Goal: Information Seeking & Learning: Check status

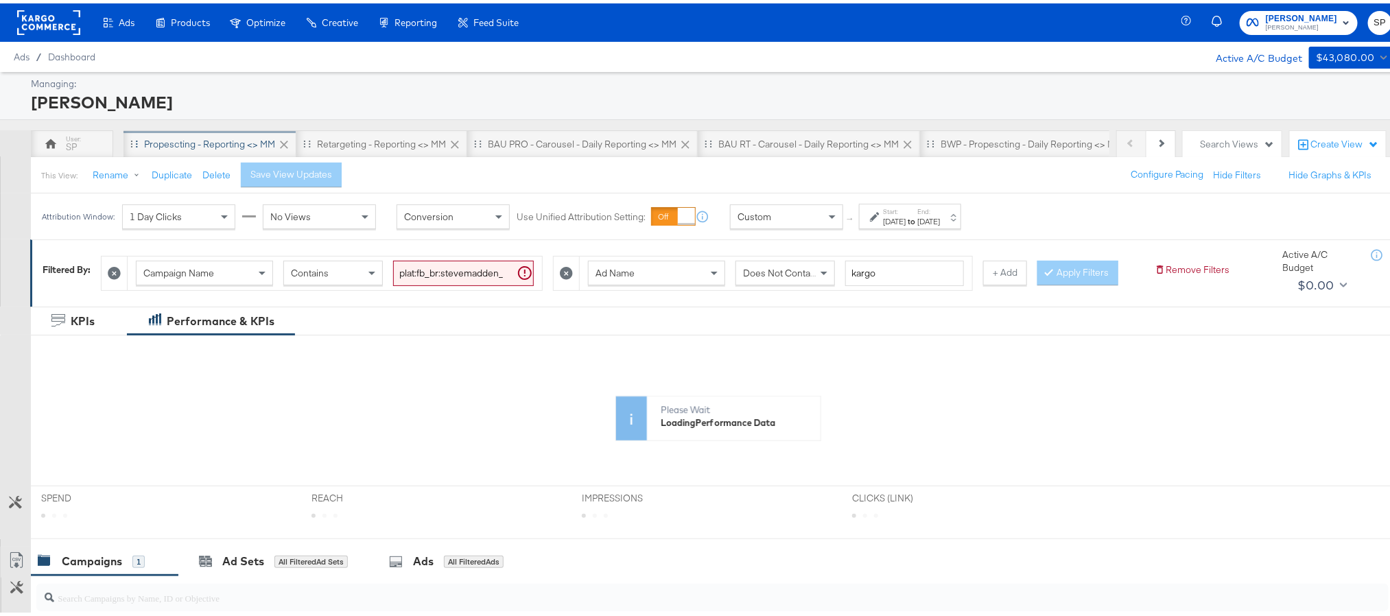
click at [196, 139] on div "Propescting - Reporting <> MM" at bounding box center [209, 140] width 131 height 13
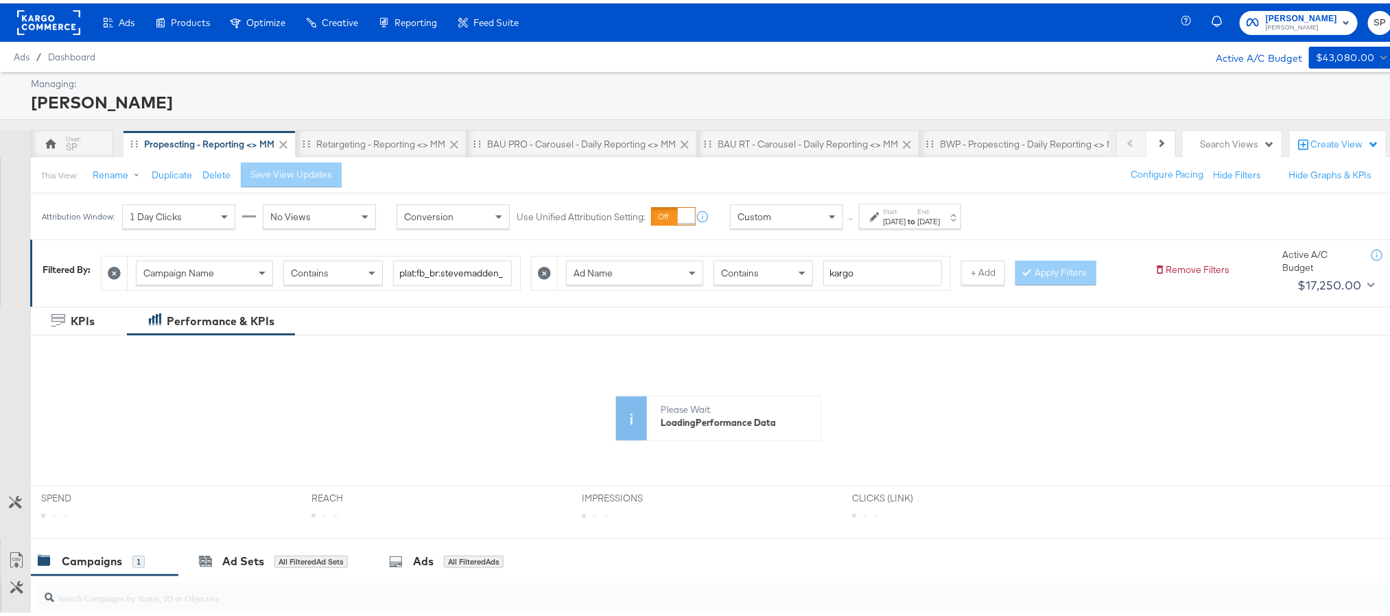
click at [940, 211] on label "End:" at bounding box center [928, 208] width 23 height 9
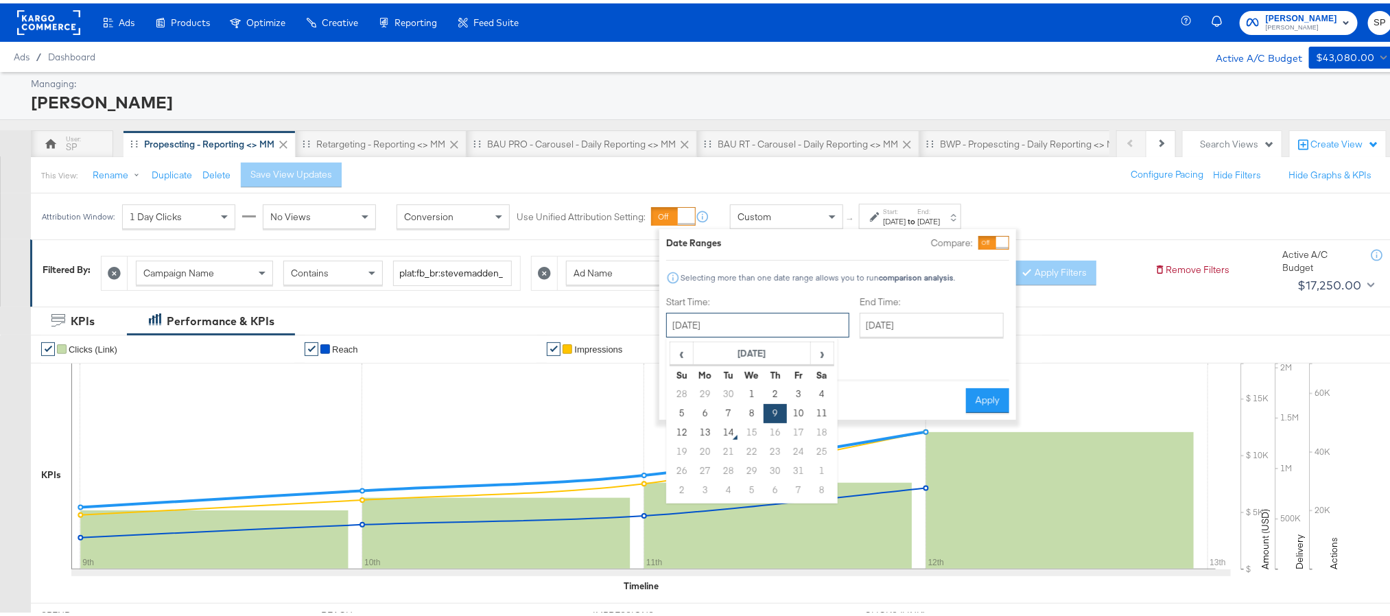
click at [773, 322] on input "[DATE]" at bounding box center [757, 321] width 183 height 25
click at [683, 429] on td "12" at bounding box center [681, 429] width 23 height 19
type input "[DATE]"
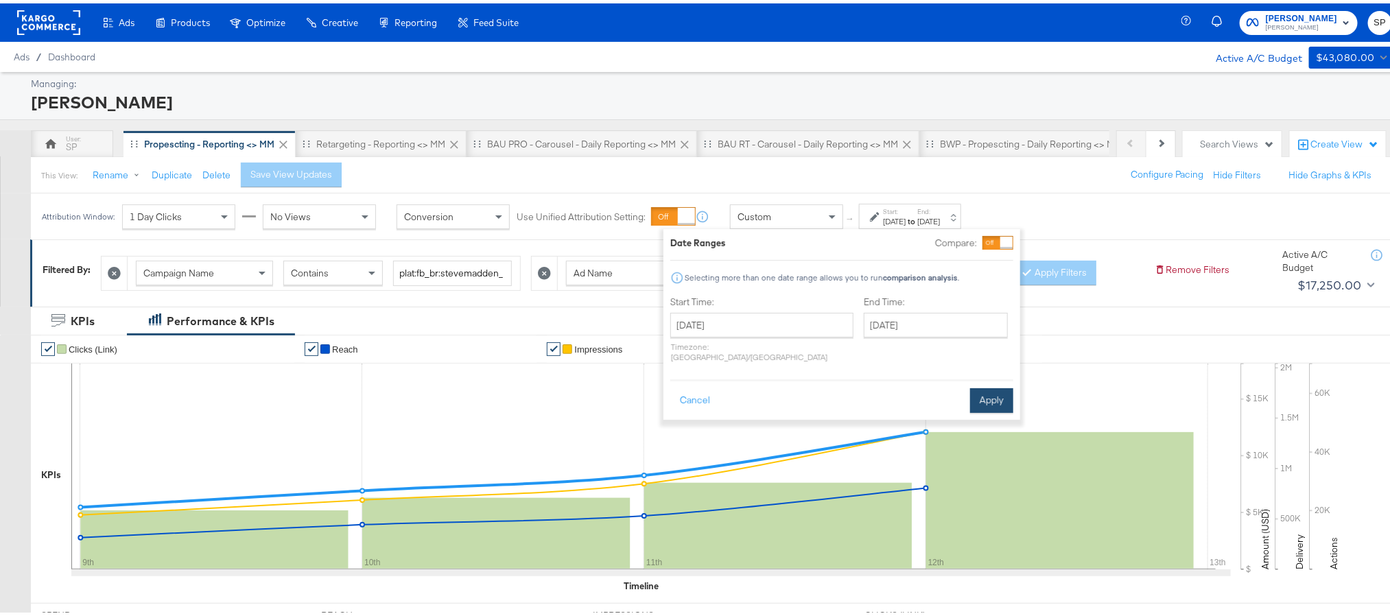
click at [989, 388] on button "Apply" at bounding box center [991, 397] width 43 height 25
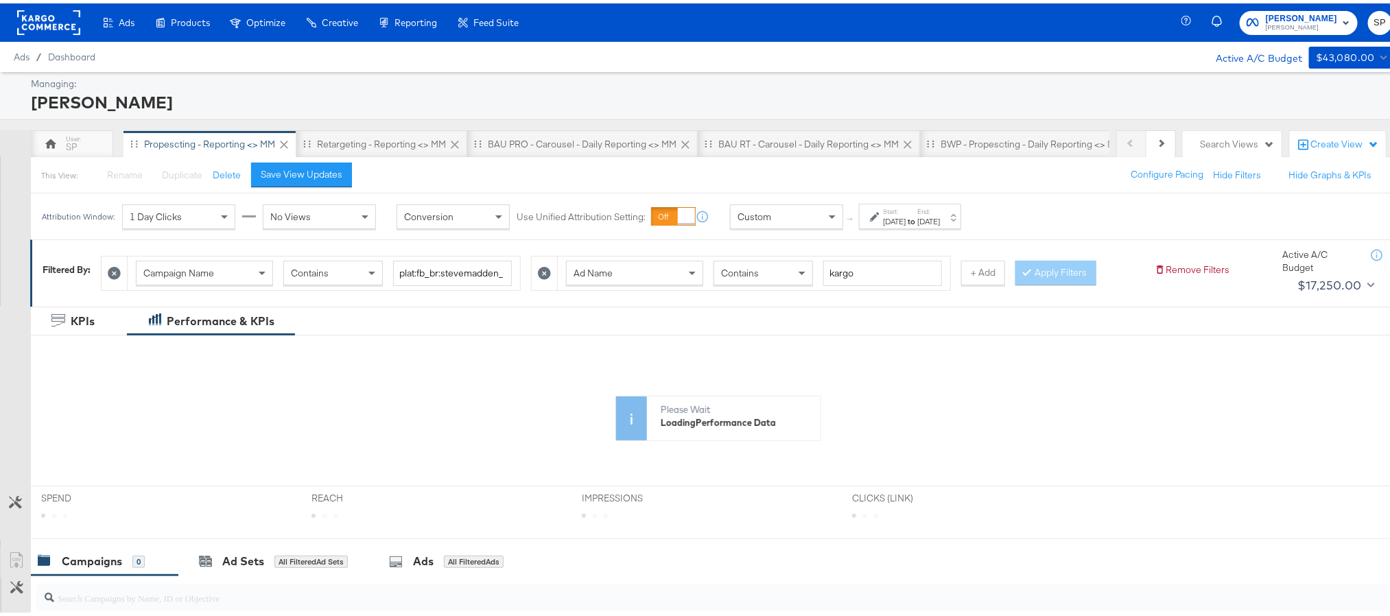
scroll to position [206, 0]
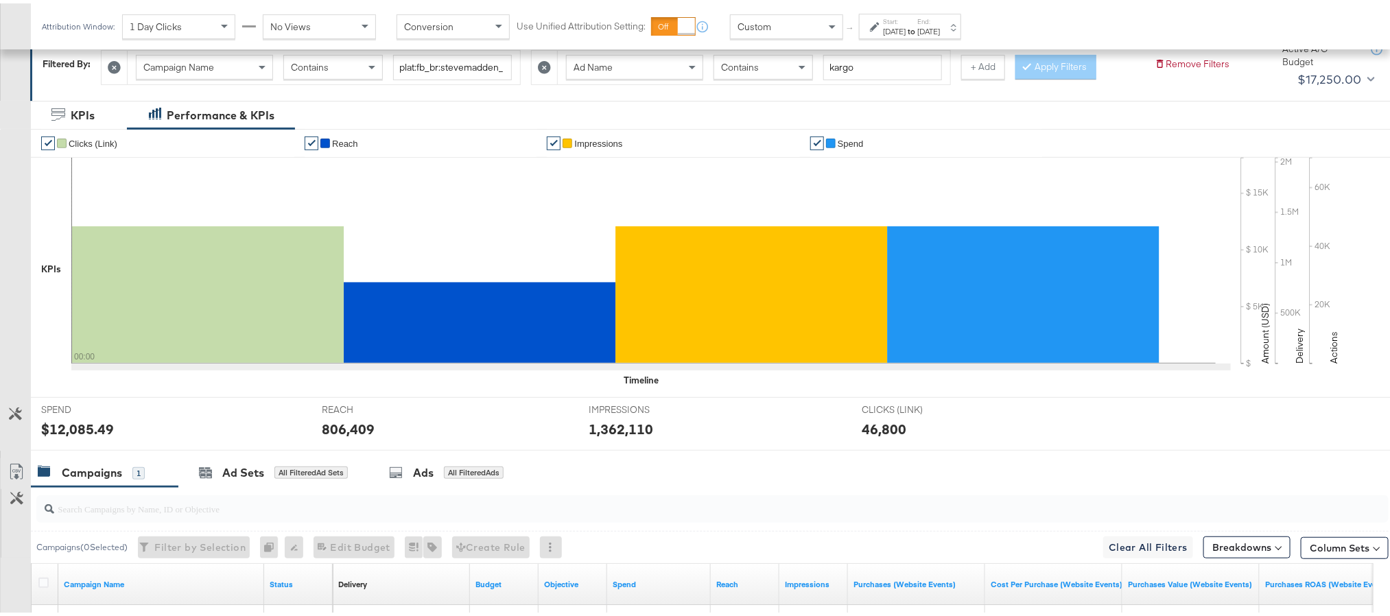
click at [89, 430] on div "$12,085.49" at bounding box center [77, 426] width 73 height 20
copy div "12,085.49"
click at [358, 431] on div "806,409" at bounding box center [348, 426] width 53 height 20
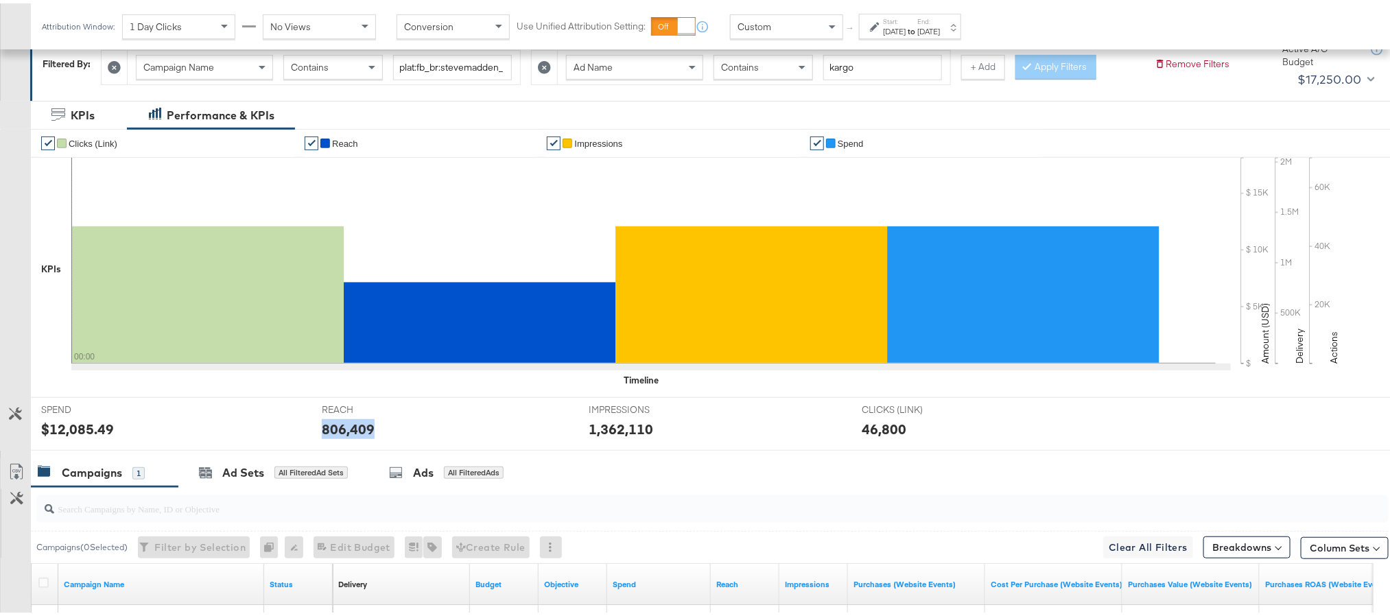
copy div "806,409"
click at [603, 432] on div "1,362,110" at bounding box center [621, 426] width 64 height 20
copy div "1,362,110"
click at [940, 25] on div "[DATE]" at bounding box center [928, 28] width 23 height 11
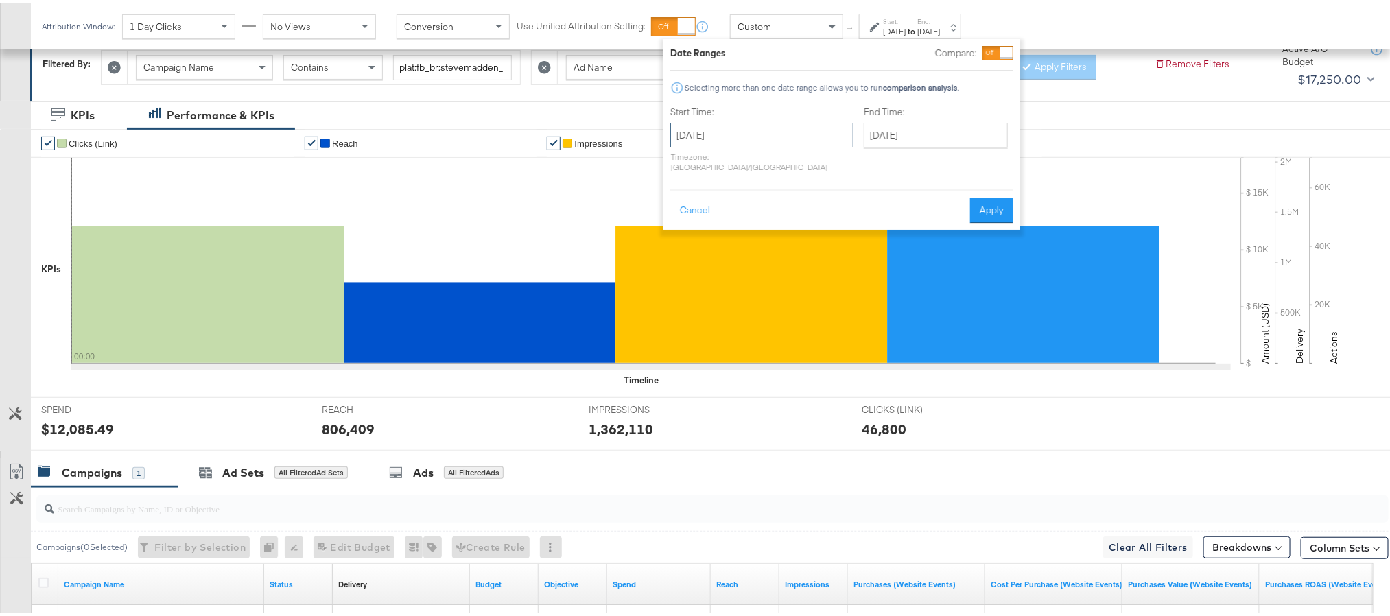
click at [784, 136] on input "[DATE]" at bounding box center [761, 131] width 183 height 25
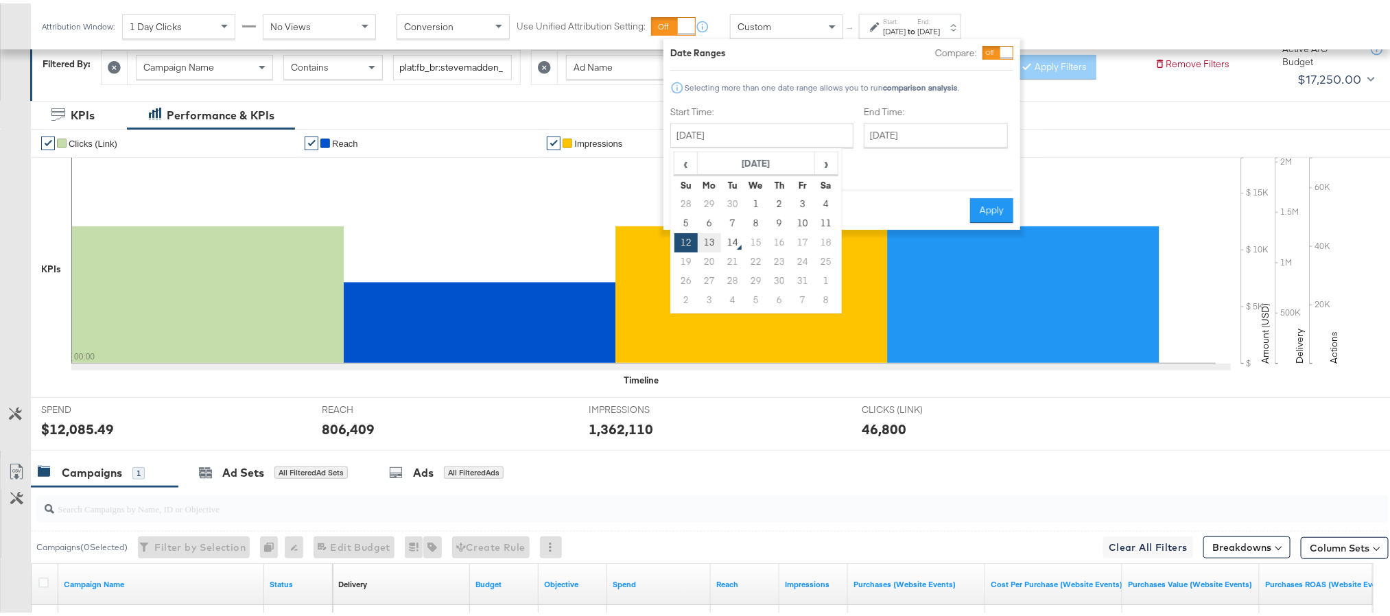
click at [707, 233] on td "13" at bounding box center [709, 239] width 23 height 19
type input "[DATE]"
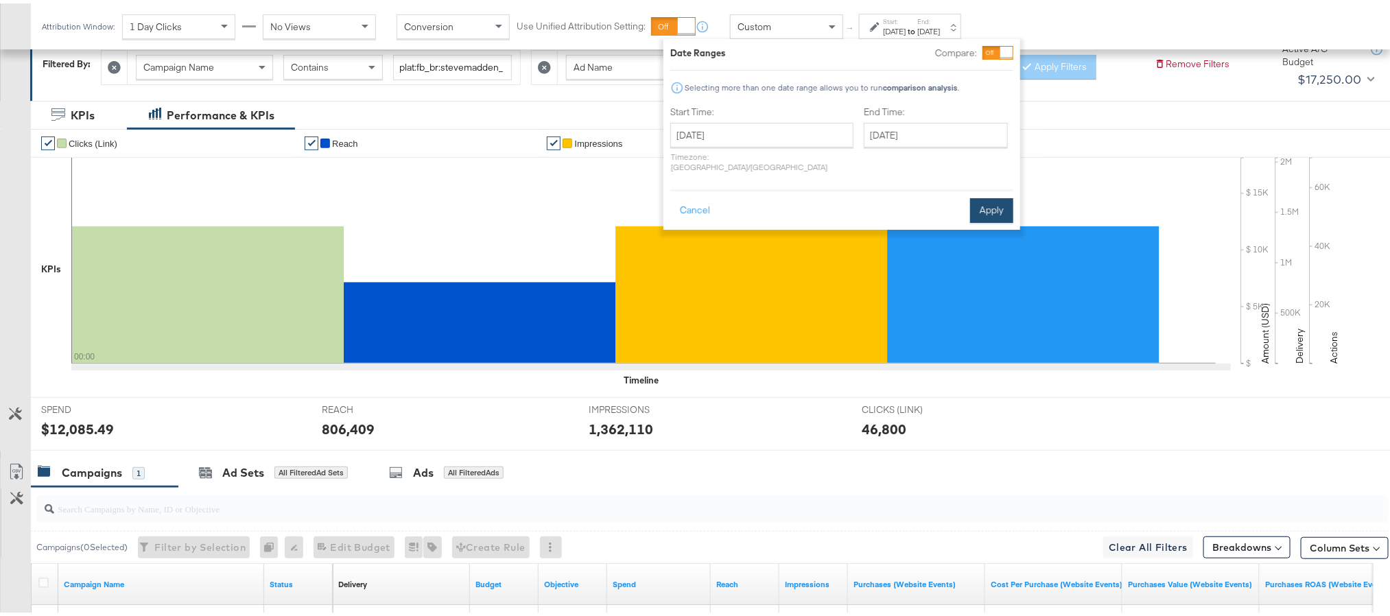
click at [978, 202] on button "Apply" at bounding box center [991, 207] width 43 height 25
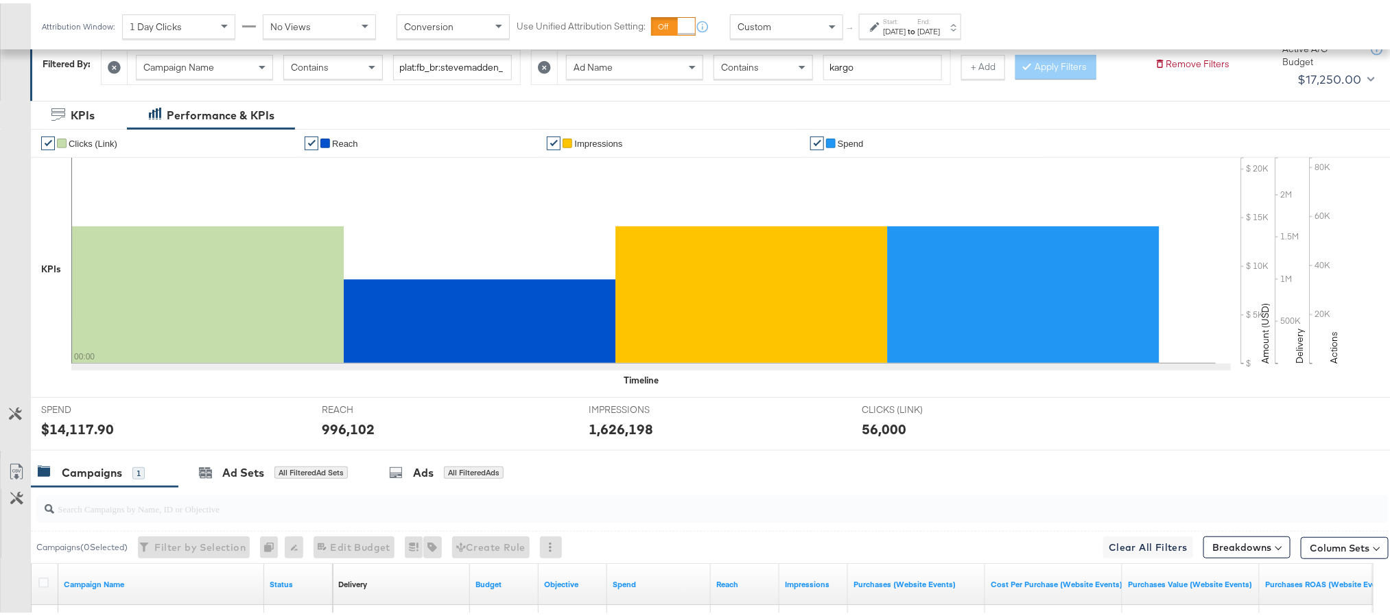
click at [69, 436] on div "$14,117.90" at bounding box center [77, 426] width 73 height 20
copy div "14,117.90"
click at [352, 425] on div "996,102" at bounding box center [348, 426] width 53 height 20
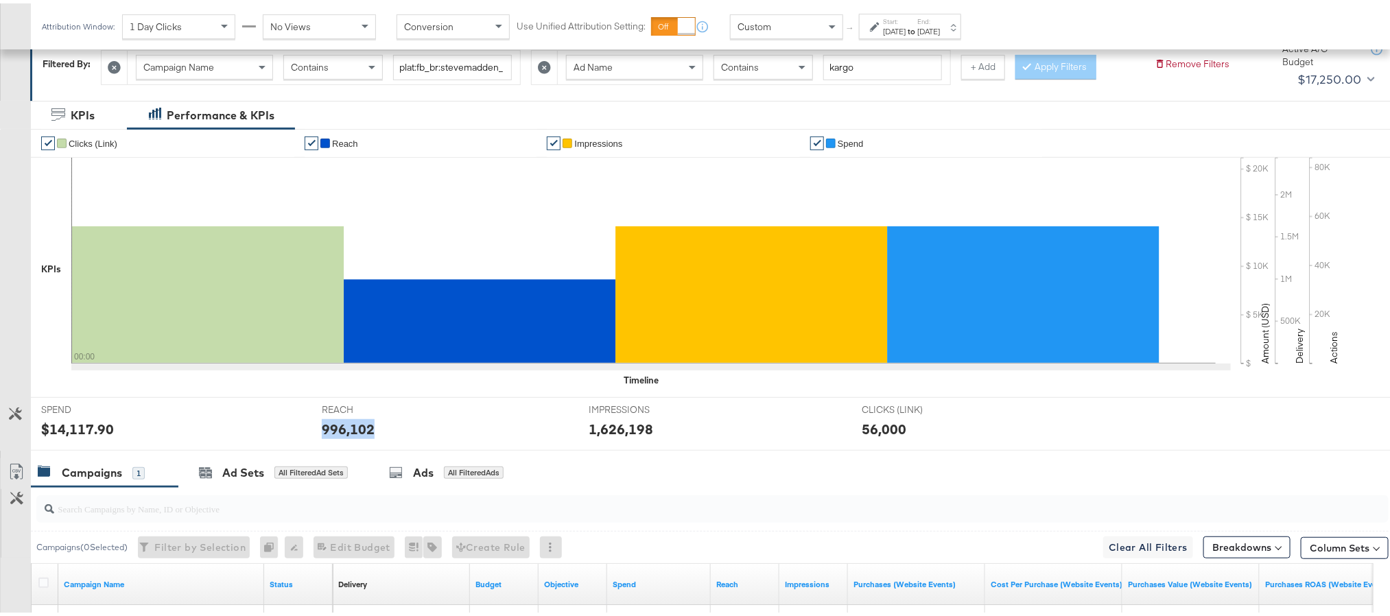
copy div "996,102"
click at [615, 430] on div "1,626,198" at bounding box center [621, 426] width 64 height 20
copy div "1,626,198"
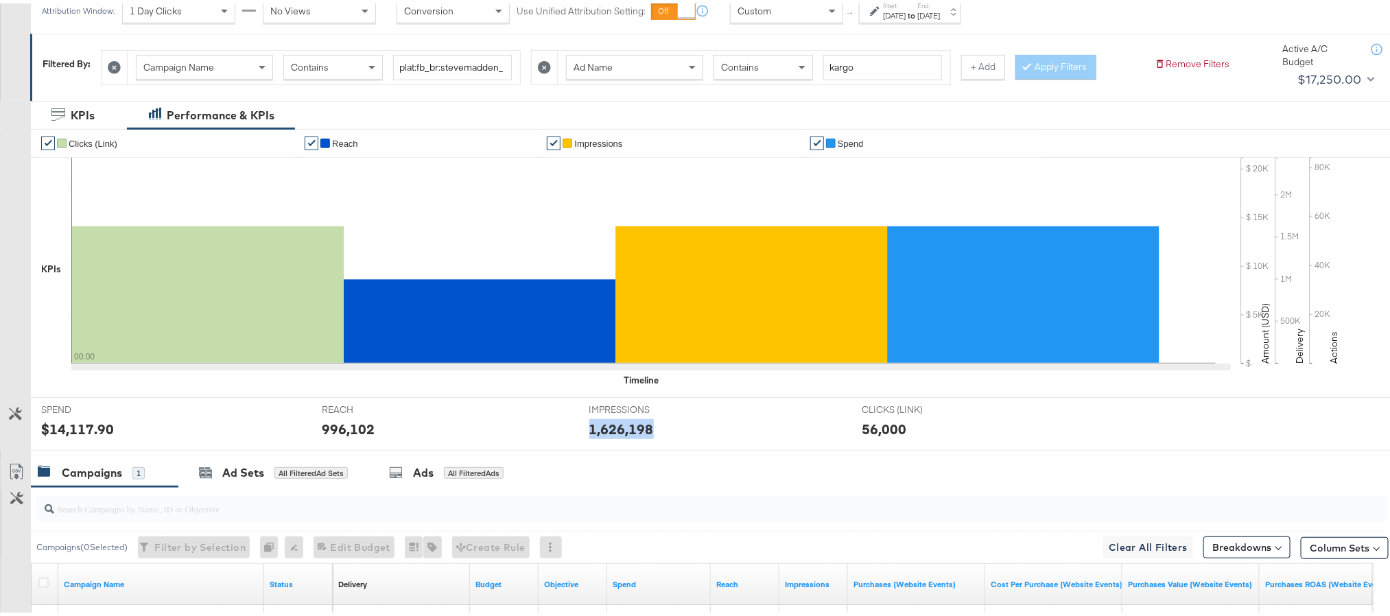
scroll to position [103, 0]
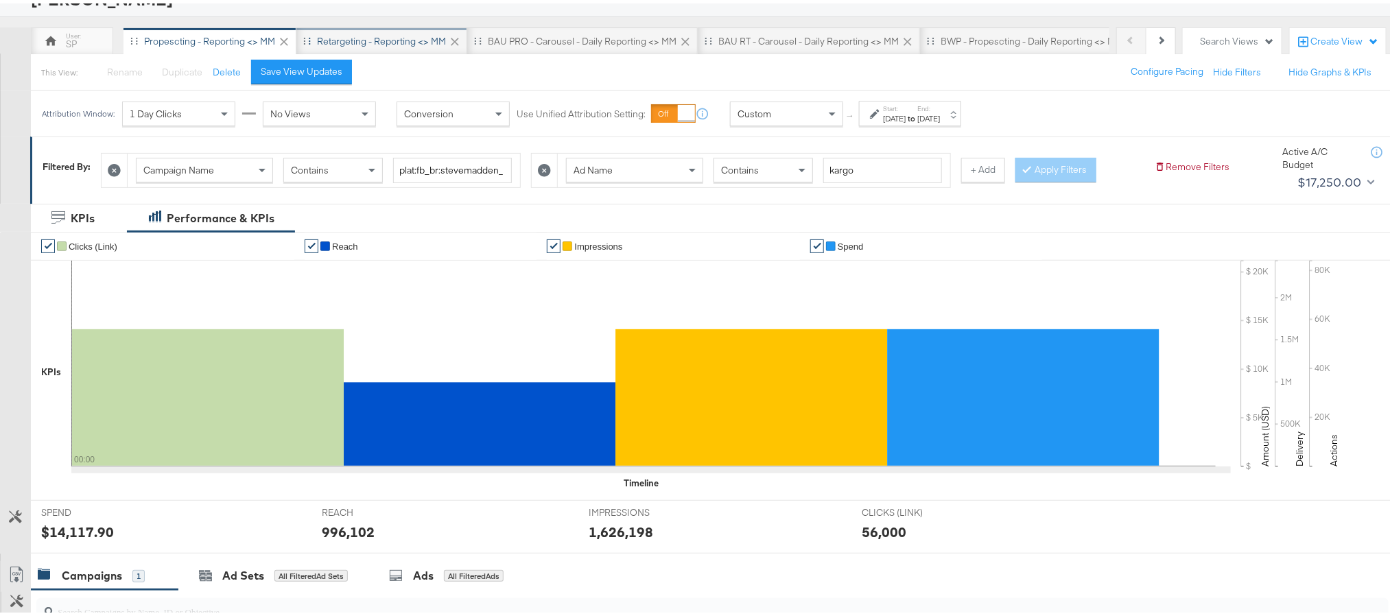
click at [351, 41] on div "Retargeting - Reporting <> MM" at bounding box center [381, 38] width 129 height 13
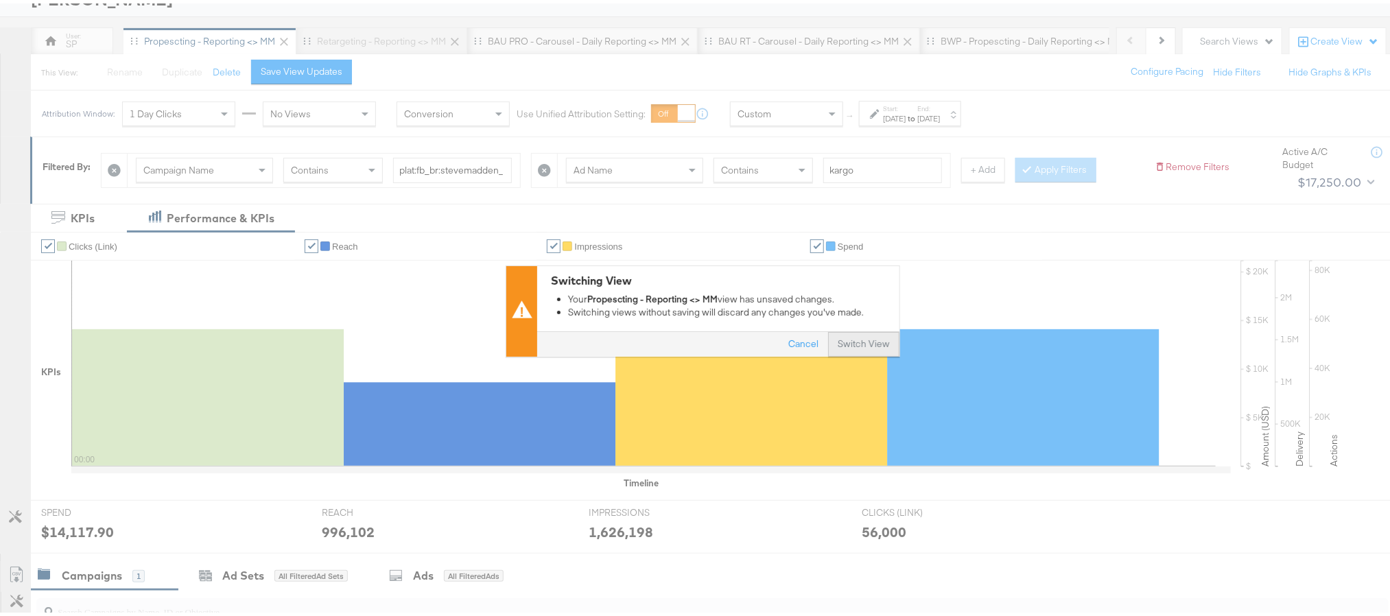
click at [847, 346] on button "Switch View" at bounding box center [863, 341] width 71 height 25
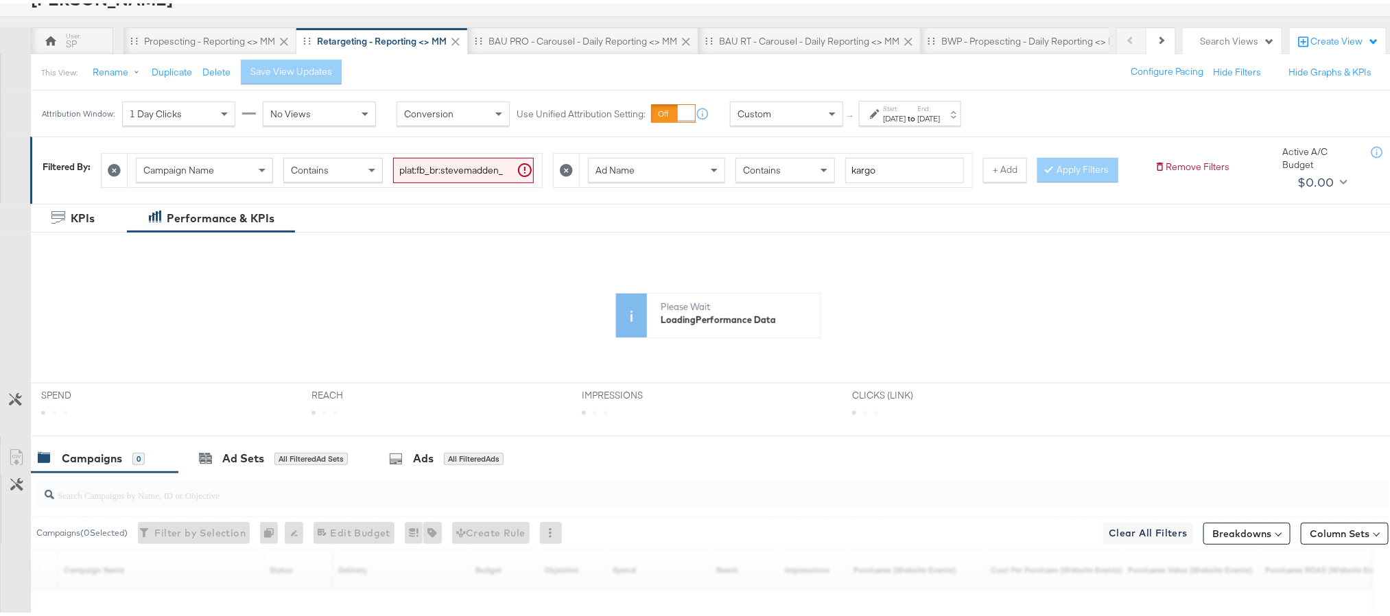
click at [906, 111] on div "[DATE]" at bounding box center [894, 115] width 23 height 11
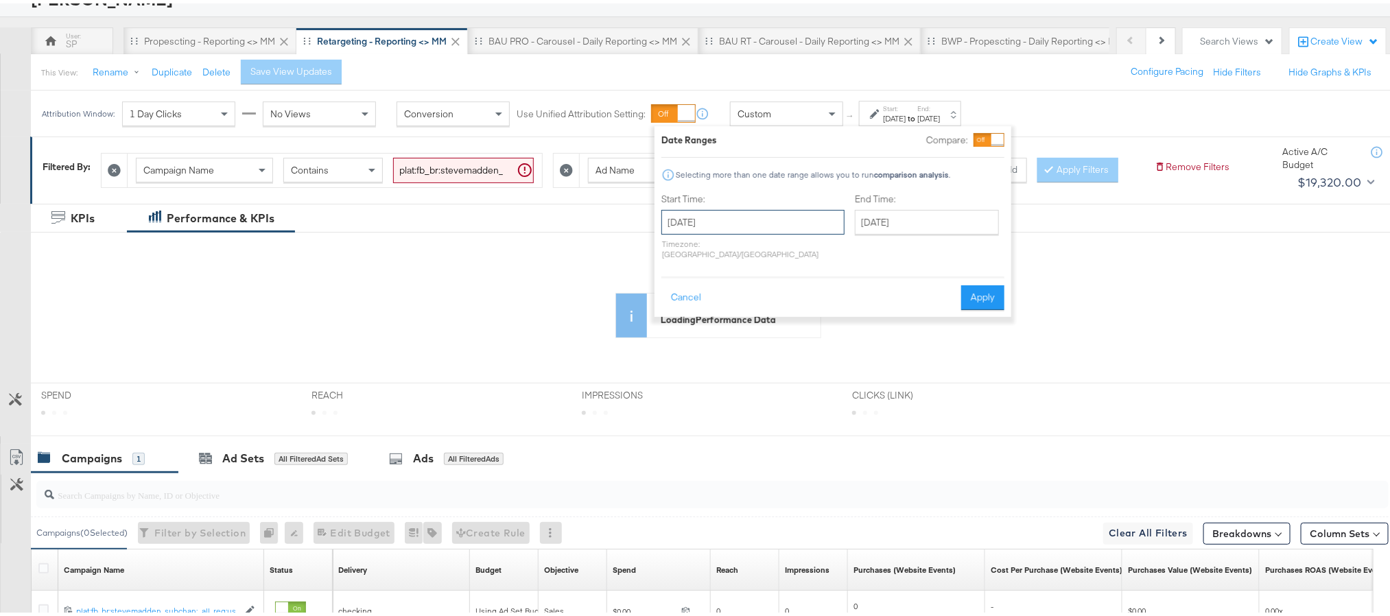
click at [762, 217] on input "[DATE]" at bounding box center [752, 219] width 183 height 25
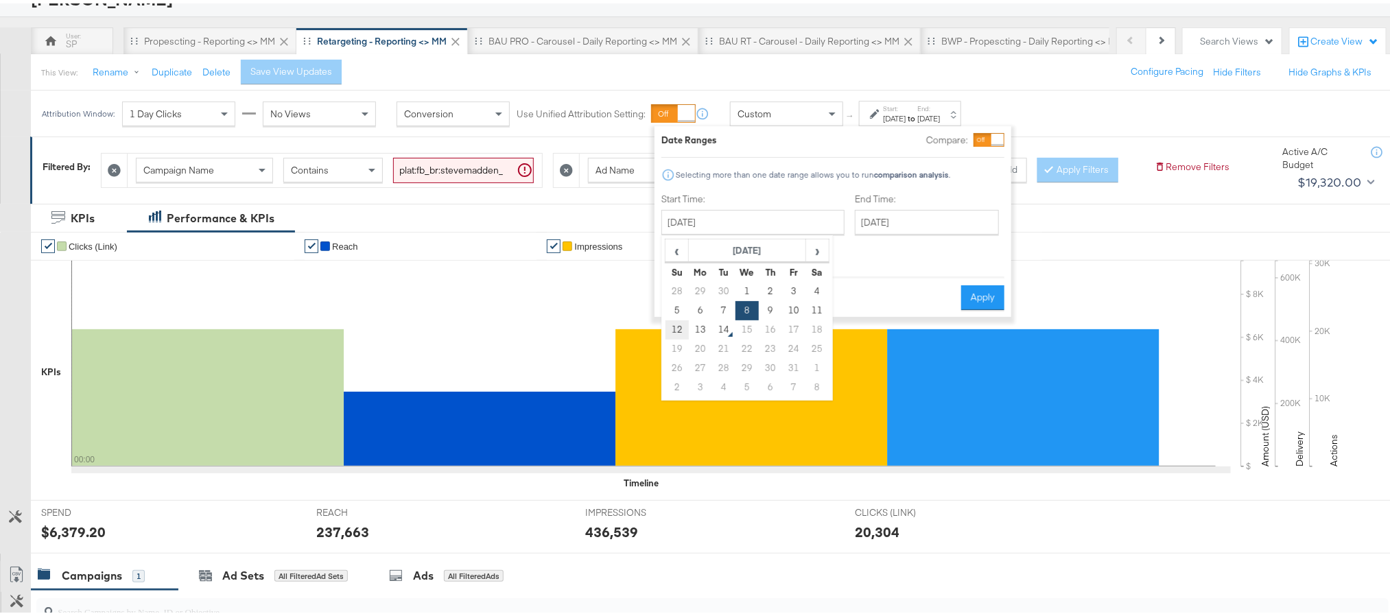
click at [675, 328] on td "12" at bounding box center [677, 326] width 23 height 19
type input "[DATE]"
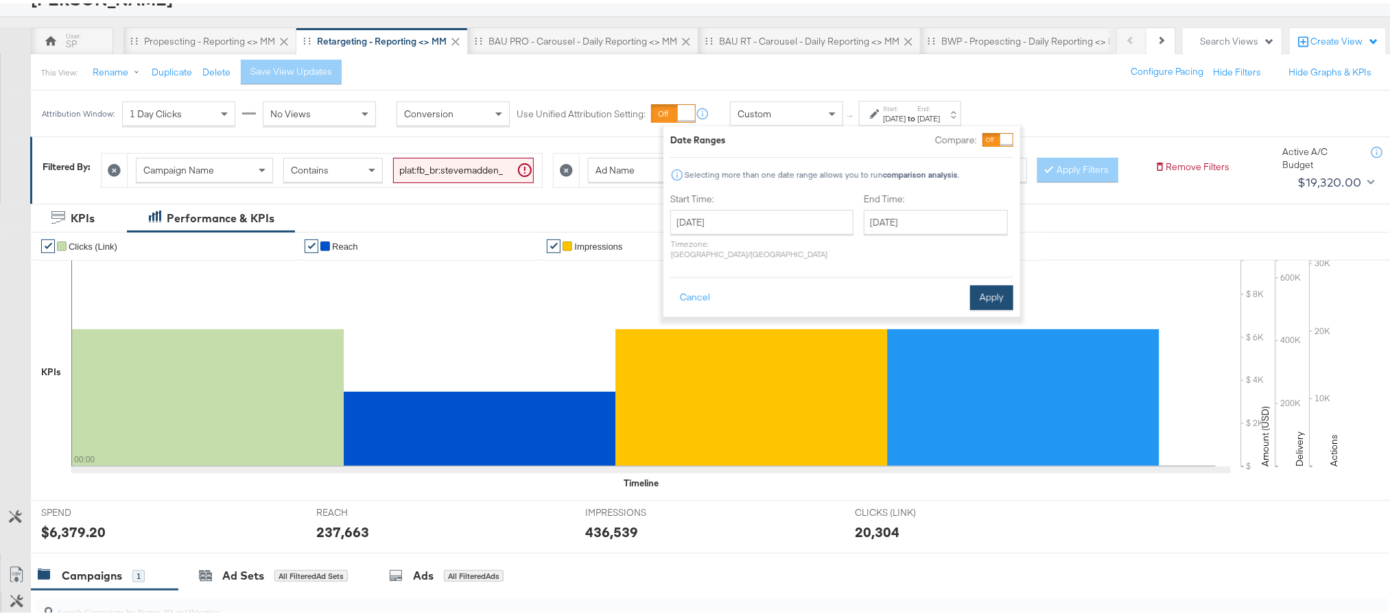
click at [978, 286] on button "Apply" at bounding box center [991, 294] width 43 height 25
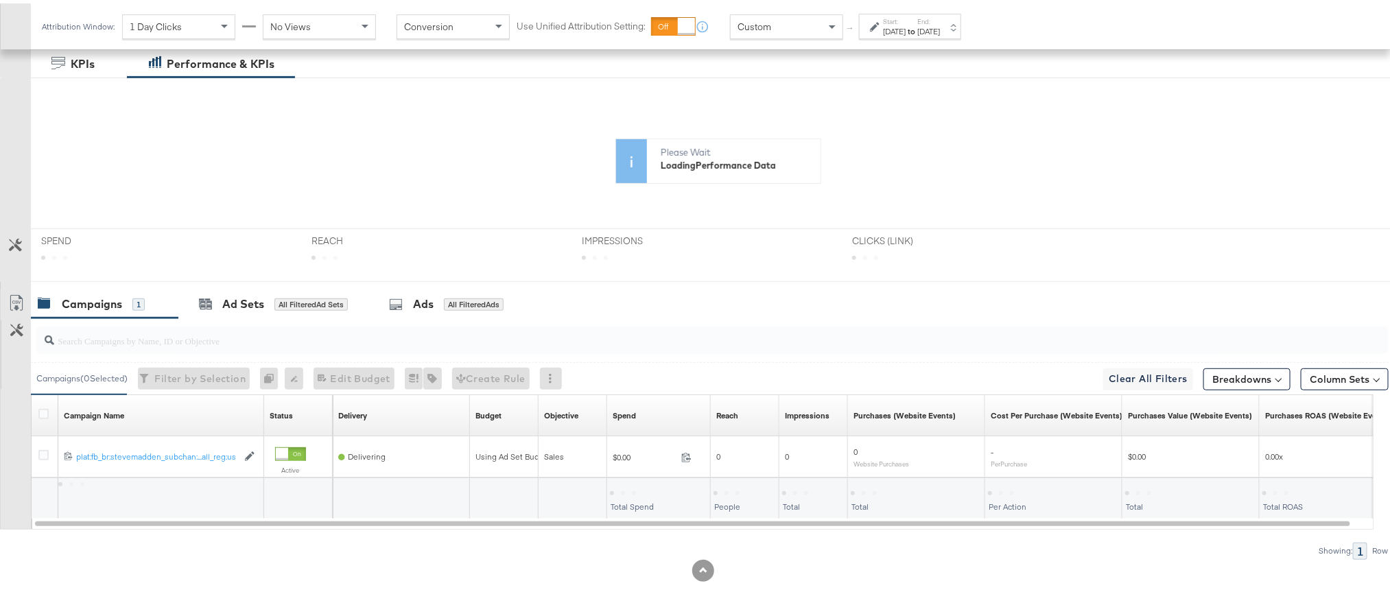
scroll to position [282, 0]
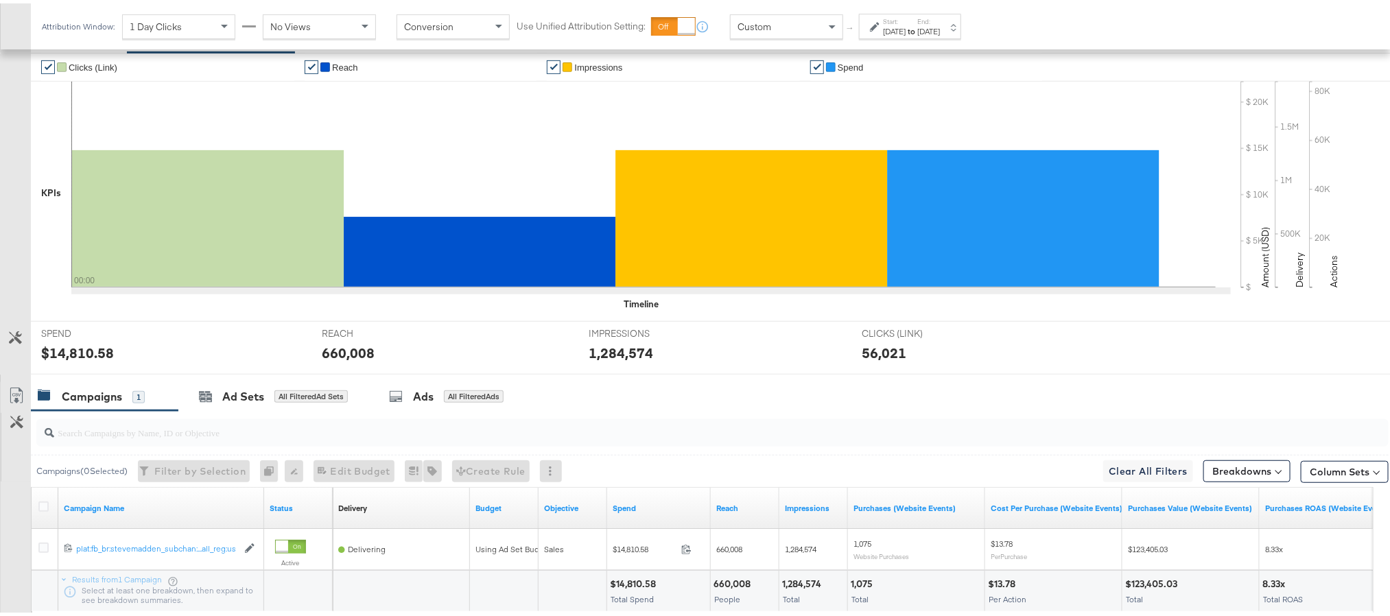
click at [62, 360] on div "$14,810.58" at bounding box center [77, 350] width 73 height 20
copy div "14,810.58"
click at [342, 360] on div "660,008" at bounding box center [348, 350] width 53 height 20
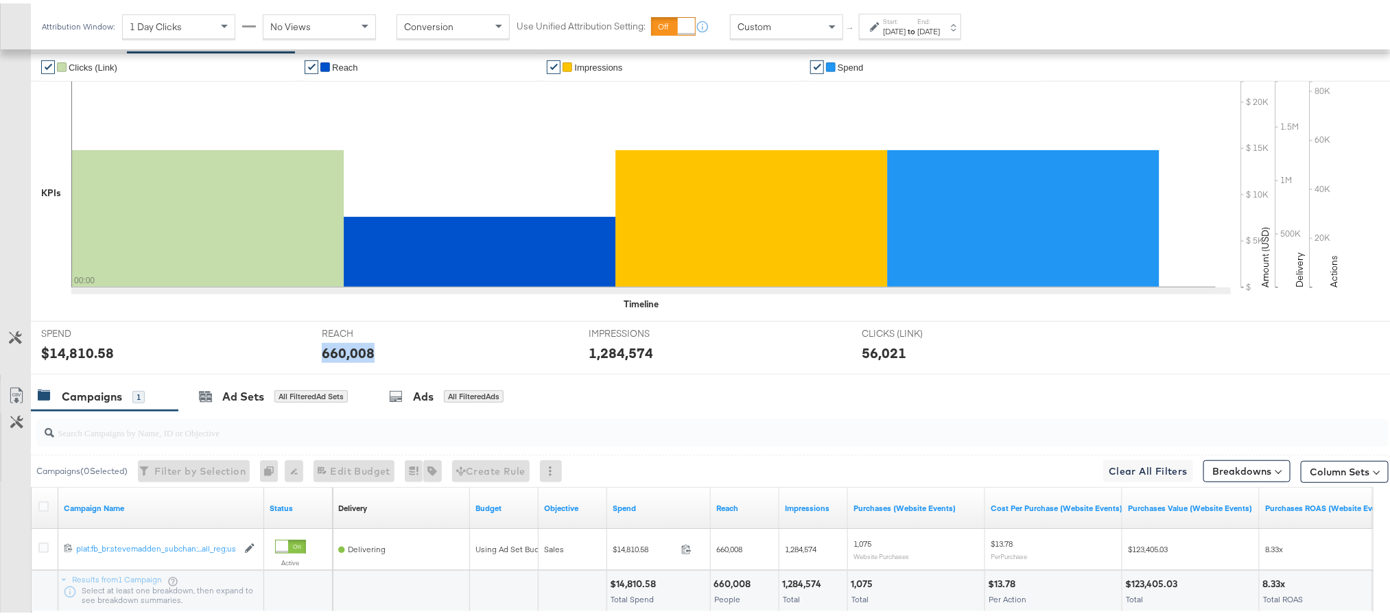
copy div "660,008"
click at [608, 360] on div "1,284,574" at bounding box center [621, 350] width 64 height 20
copy div "1,284,574"
click at [906, 29] on div "[DATE]" at bounding box center [894, 28] width 23 height 11
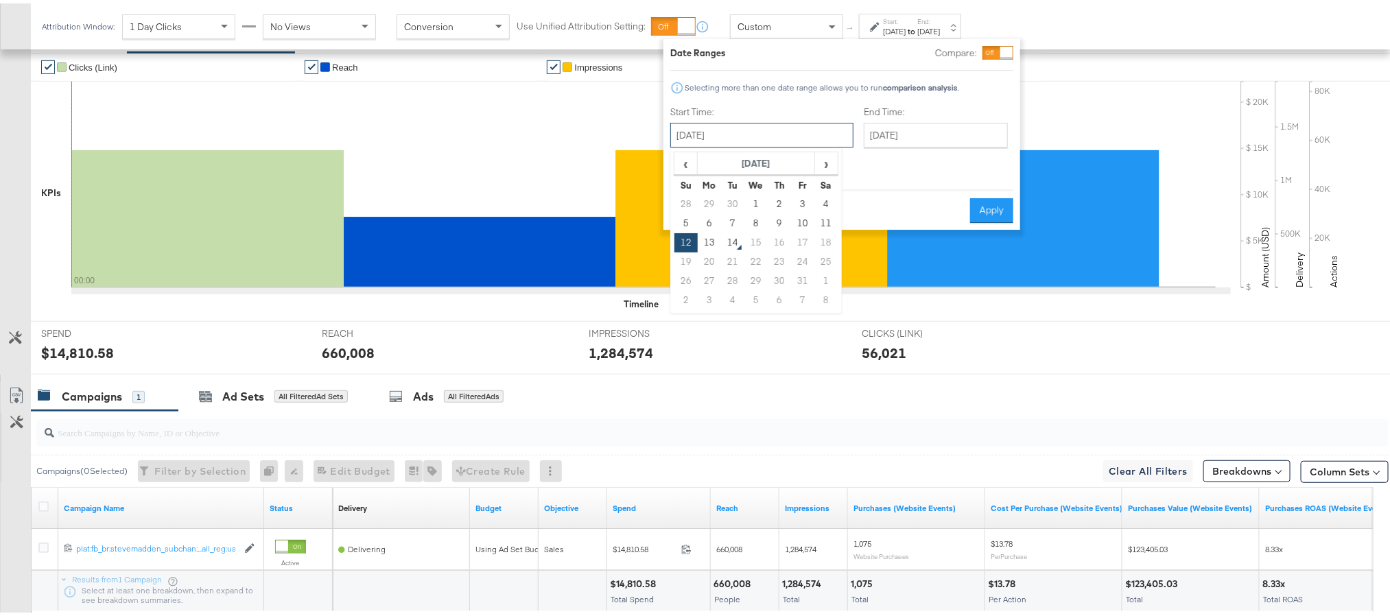
click at [770, 126] on input "[DATE]" at bounding box center [761, 131] width 183 height 25
click at [704, 239] on td "13" at bounding box center [709, 239] width 23 height 19
type input "[DATE]"
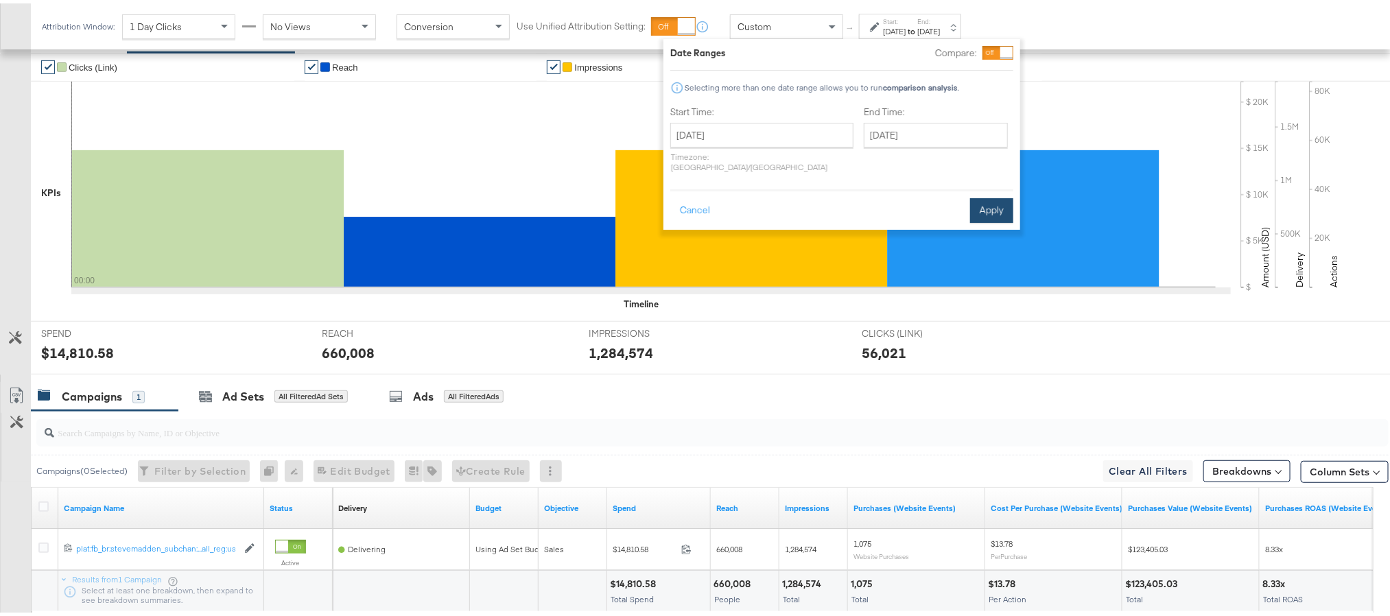
click at [980, 198] on button "Apply" at bounding box center [991, 207] width 43 height 25
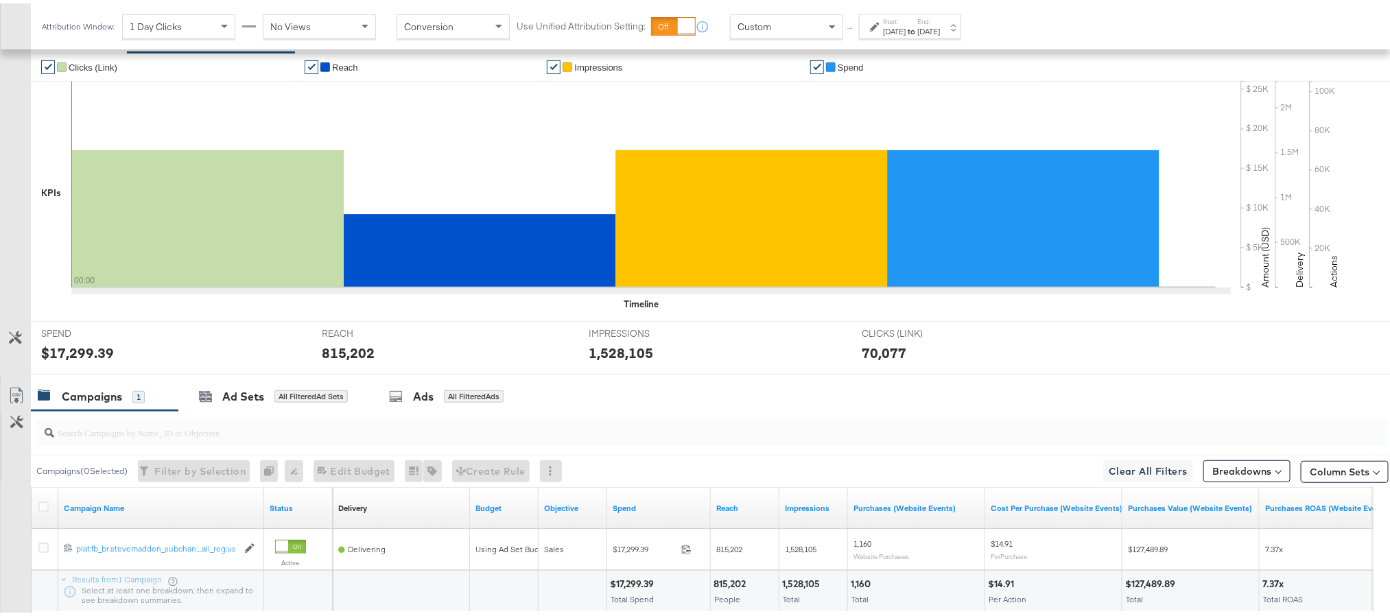
click at [81, 360] on div "$17,299.39" at bounding box center [77, 350] width 73 height 20
copy div "17,299.39"
click at [334, 360] on div "815,202" at bounding box center [348, 350] width 53 height 20
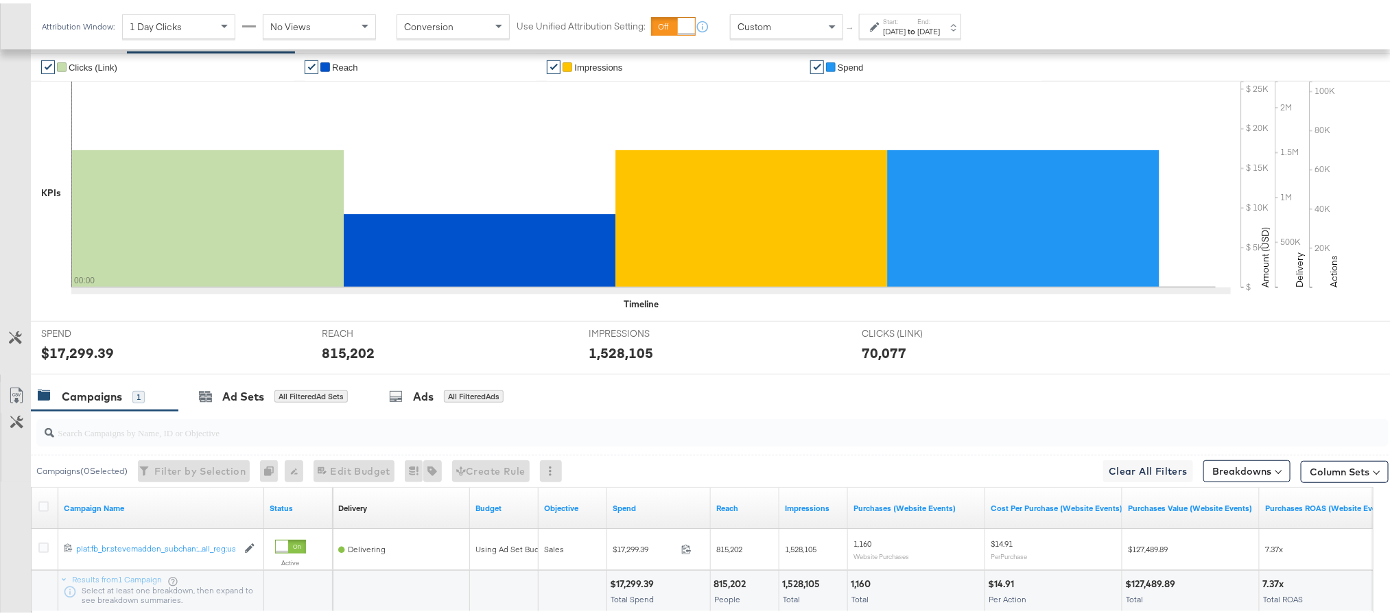
click at [603, 360] on div "1,528,105" at bounding box center [621, 350] width 64 height 20
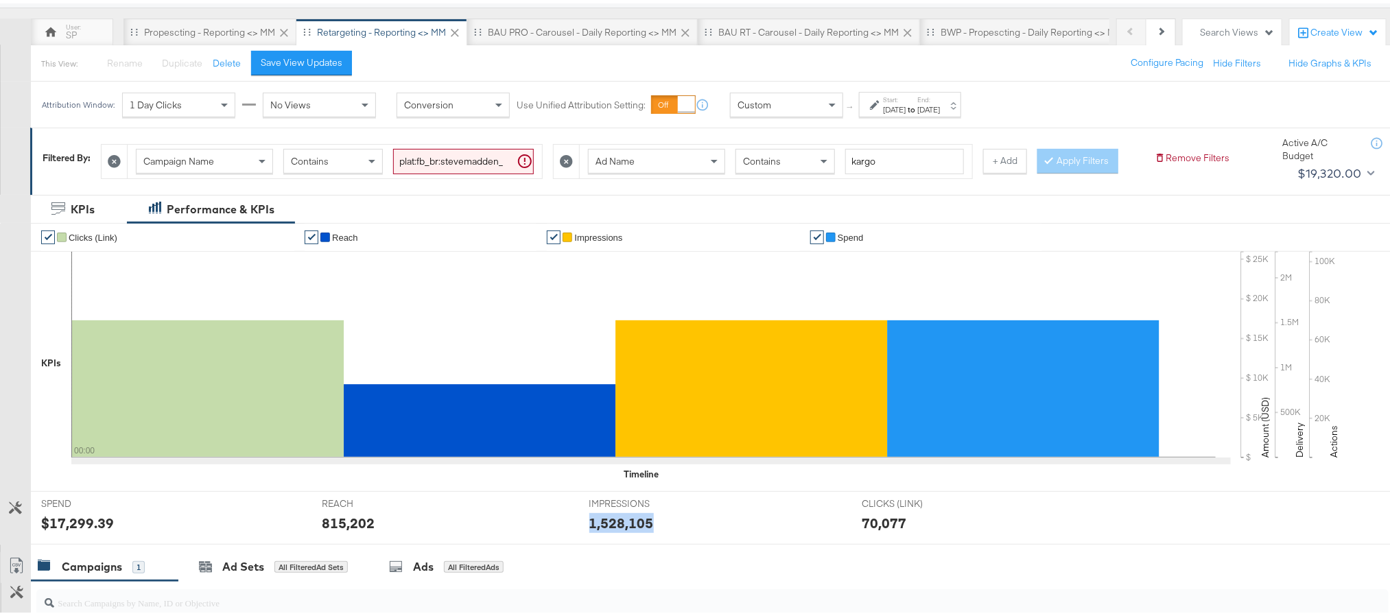
scroll to position [76, 0]
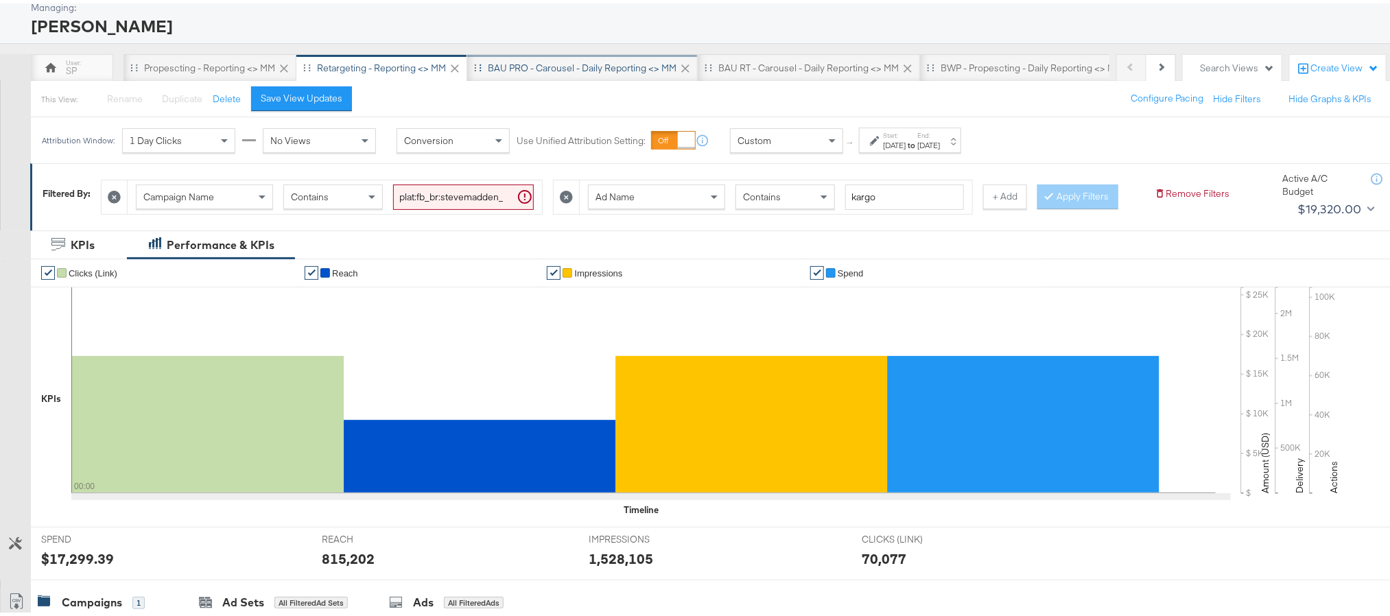
click at [508, 70] on div "BAU PRO - Carousel - Daily Reporting <> MM" at bounding box center [582, 64] width 189 height 13
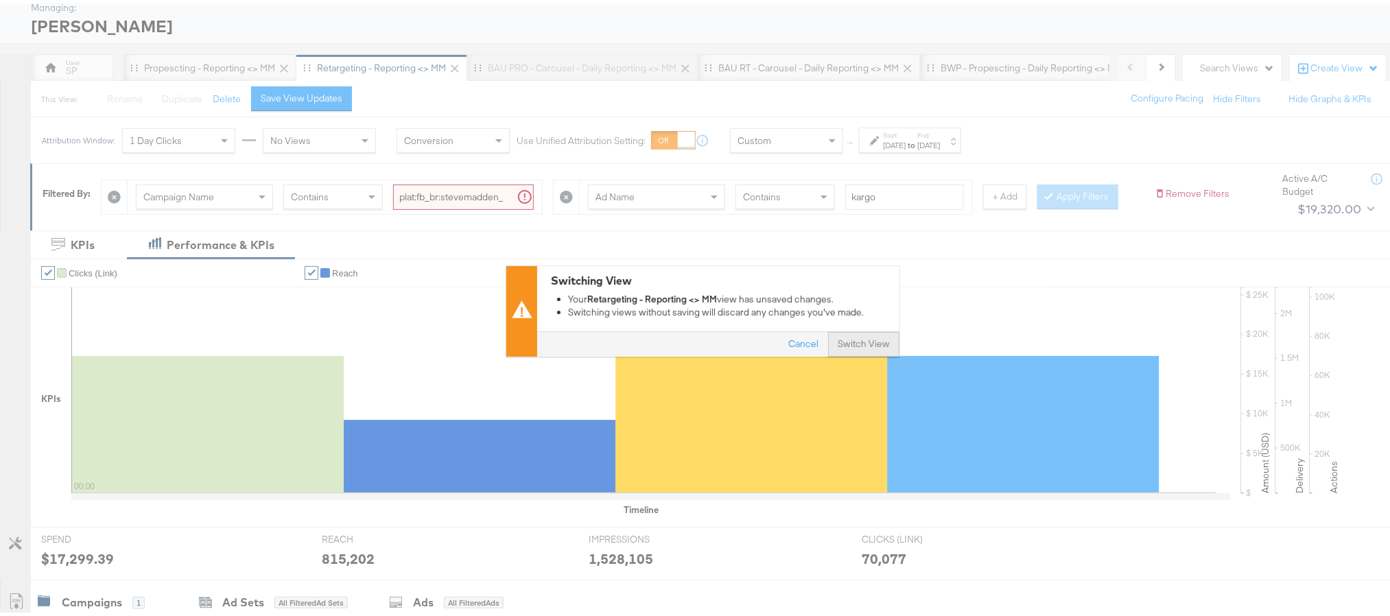
click at [840, 346] on button "Switch View" at bounding box center [863, 341] width 71 height 25
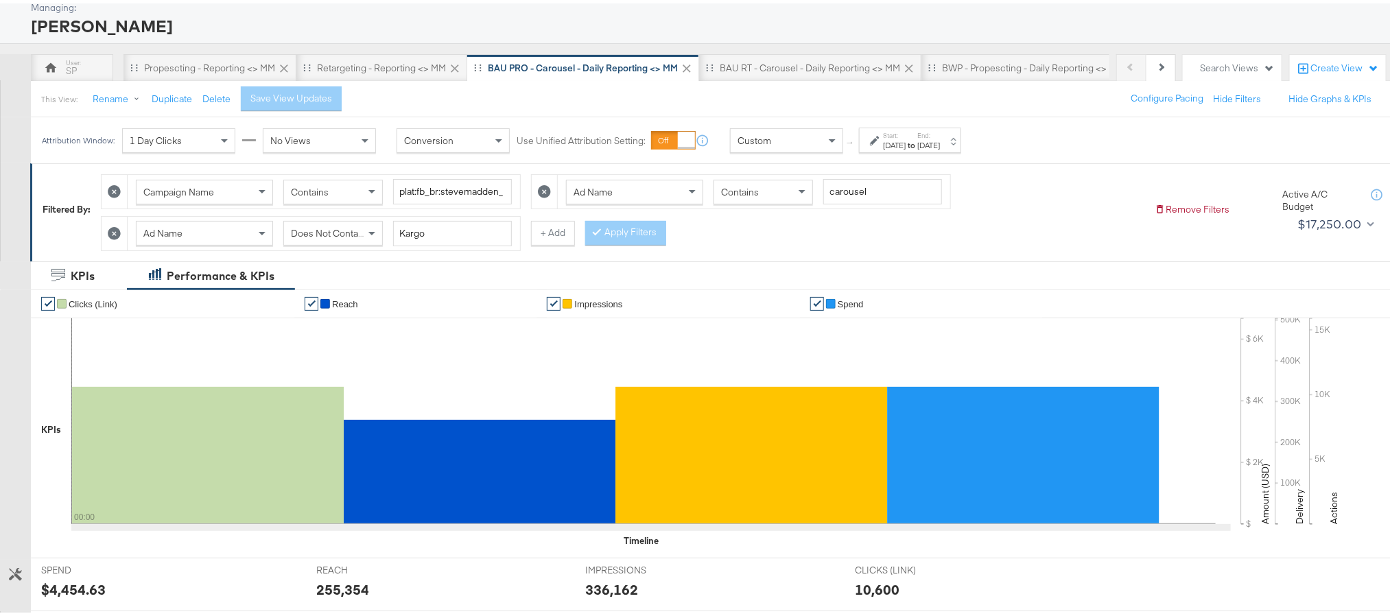
click at [943, 152] on div "Attribution Window: 1 Day Clicks No Views Conversion Use Unified Attribution Se…" at bounding box center [504, 137] width 947 height 46
click at [940, 147] on div "[DATE]" at bounding box center [928, 142] width 23 height 11
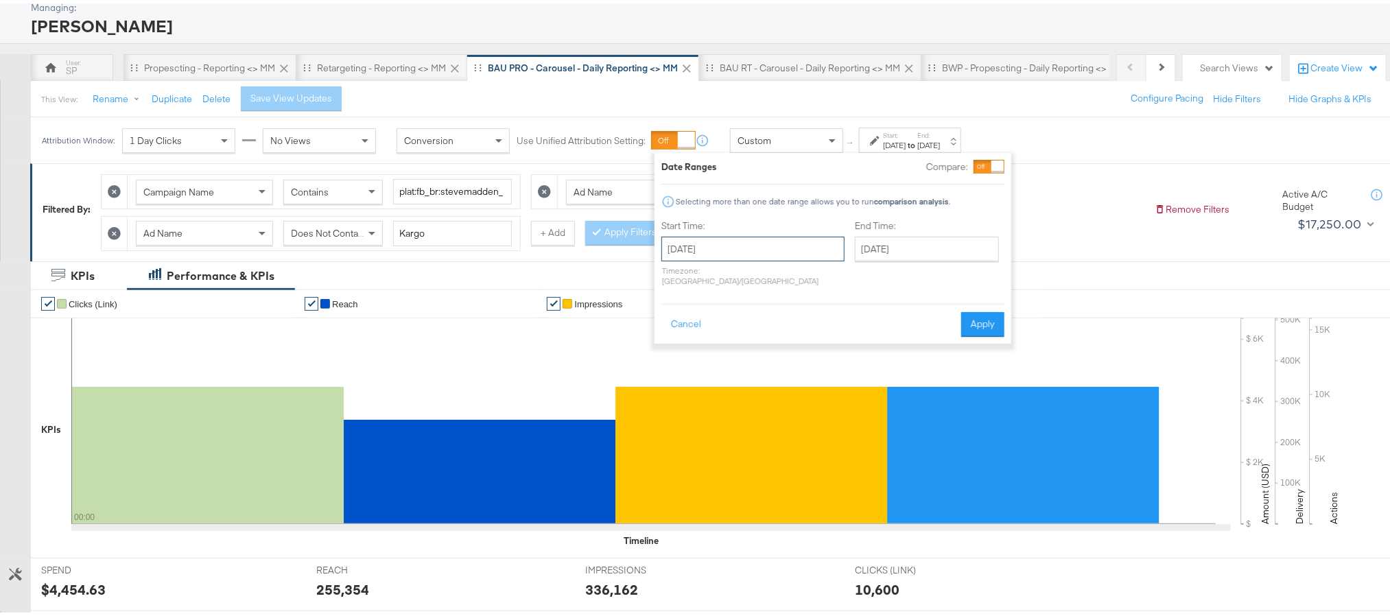
click at [749, 245] on input "[DATE]" at bounding box center [752, 245] width 183 height 25
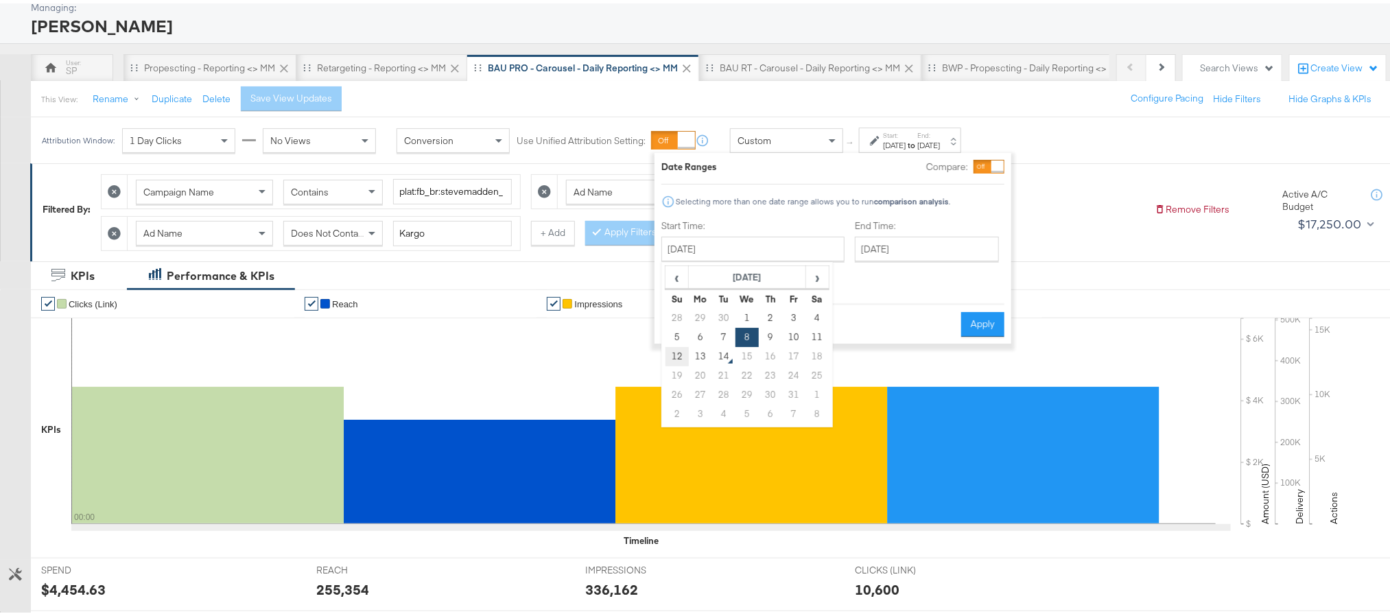
click at [683, 353] on td "12" at bounding box center [677, 353] width 23 height 19
type input "[DATE]"
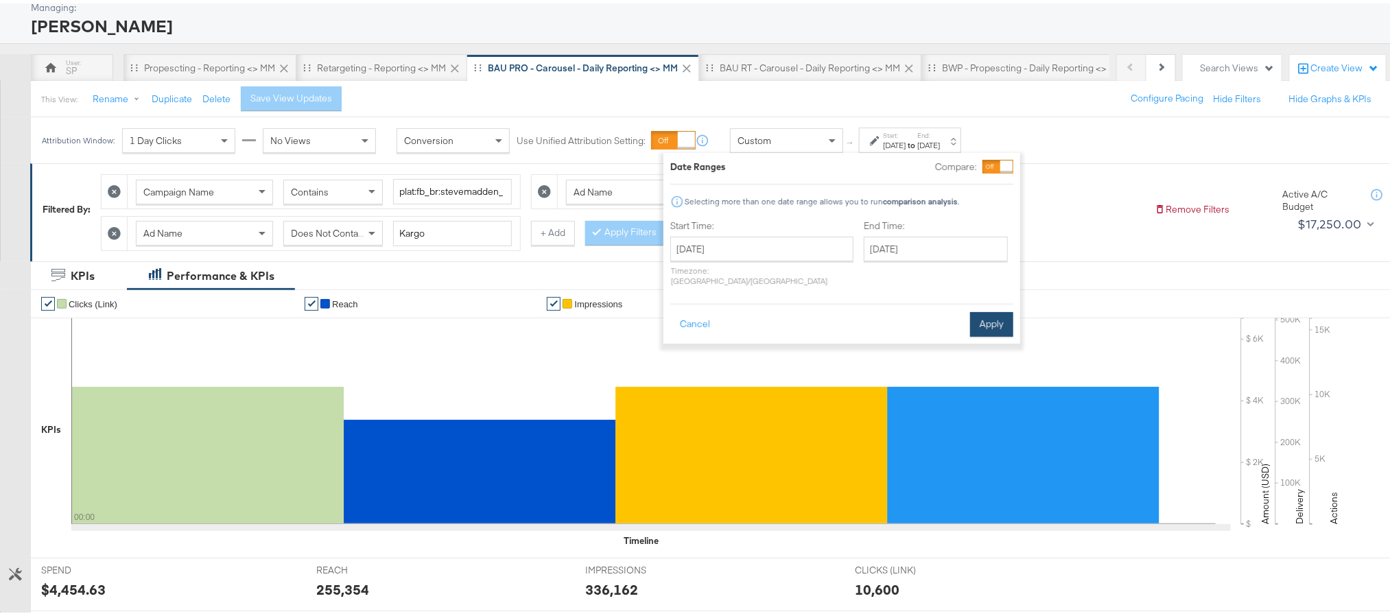
click at [985, 319] on button "Apply" at bounding box center [991, 321] width 43 height 25
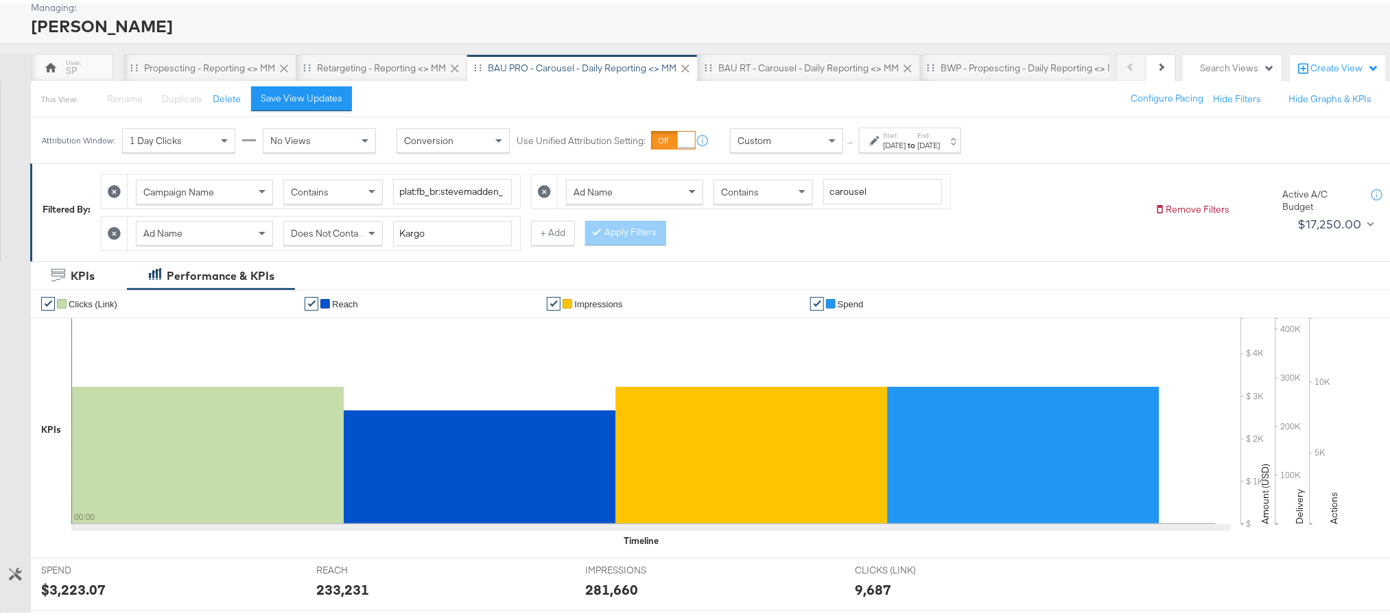
click at [77, 587] on div "$3,223.07" at bounding box center [73, 586] width 64 height 20
click at [340, 591] on div "233,231" at bounding box center [342, 586] width 53 height 20
click at [613, 589] on div "281,660" at bounding box center [611, 586] width 53 height 20
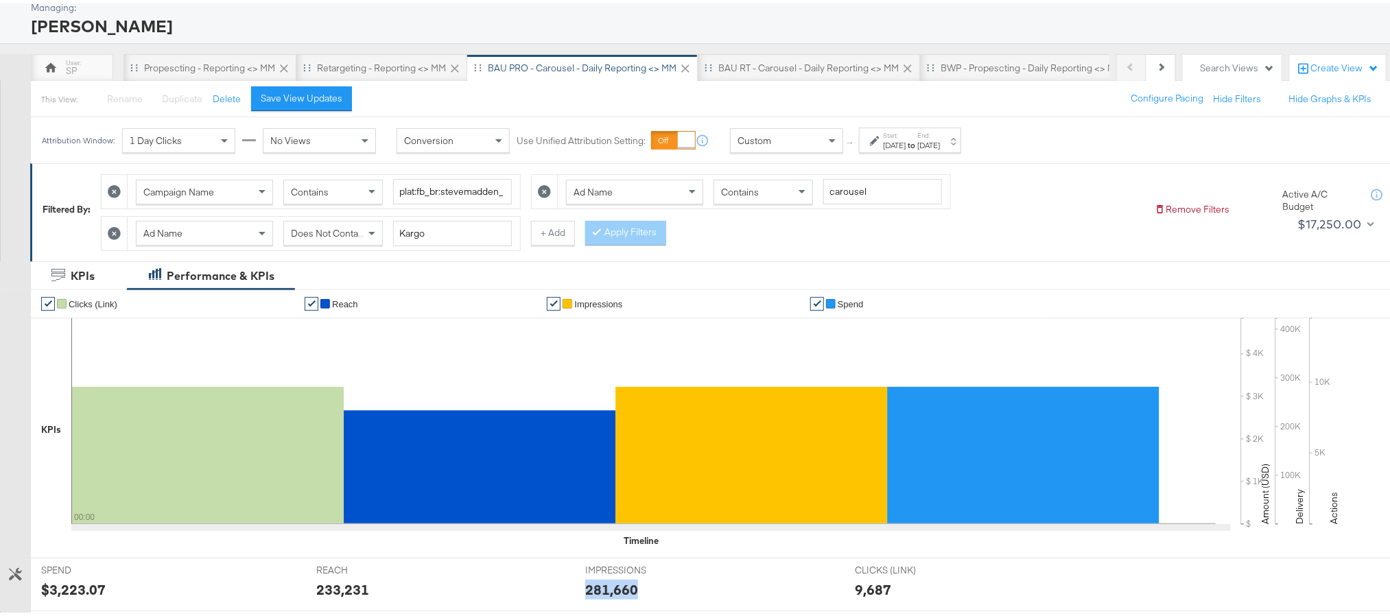
click at [613, 589] on div "281,660" at bounding box center [611, 586] width 53 height 20
click at [904, 149] on div "Start: [DATE] to End: [DATE]" at bounding box center [910, 136] width 102 height 25
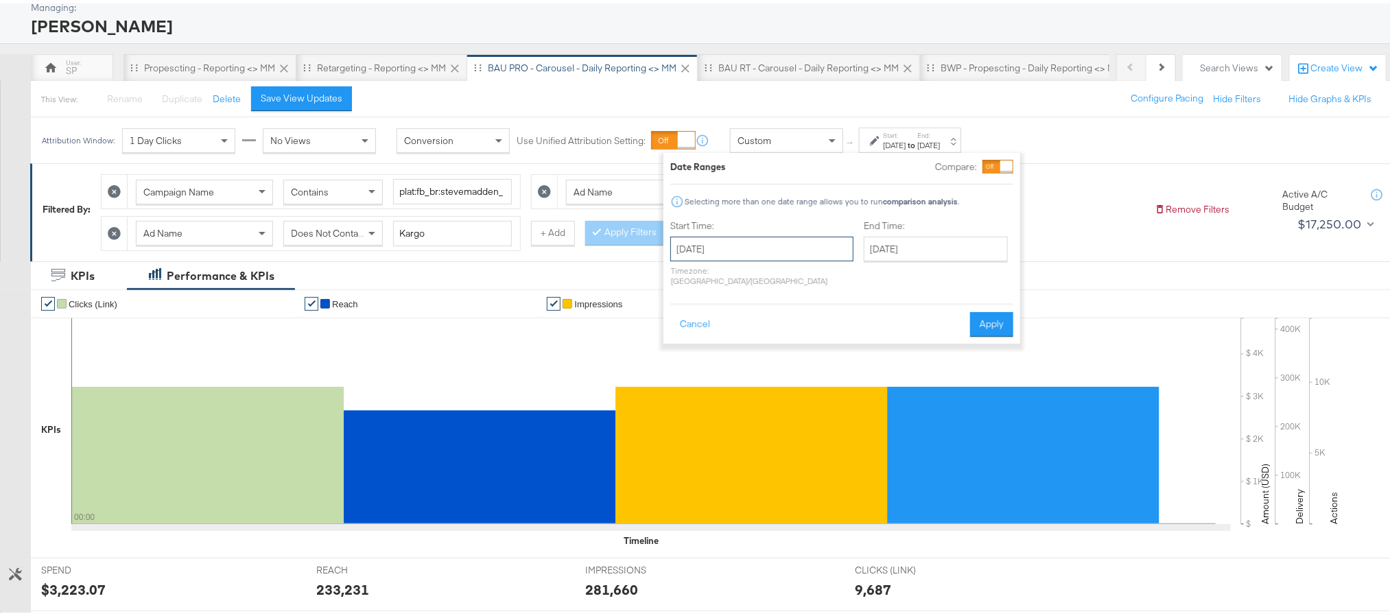
drag, startPoint x: 746, startPoint y: 239, endPoint x: 743, endPoint y: 260, distance: 21.4
click at [746, 239] on input "[DATE]" at bounding box center [761, 245] width 183 height 25
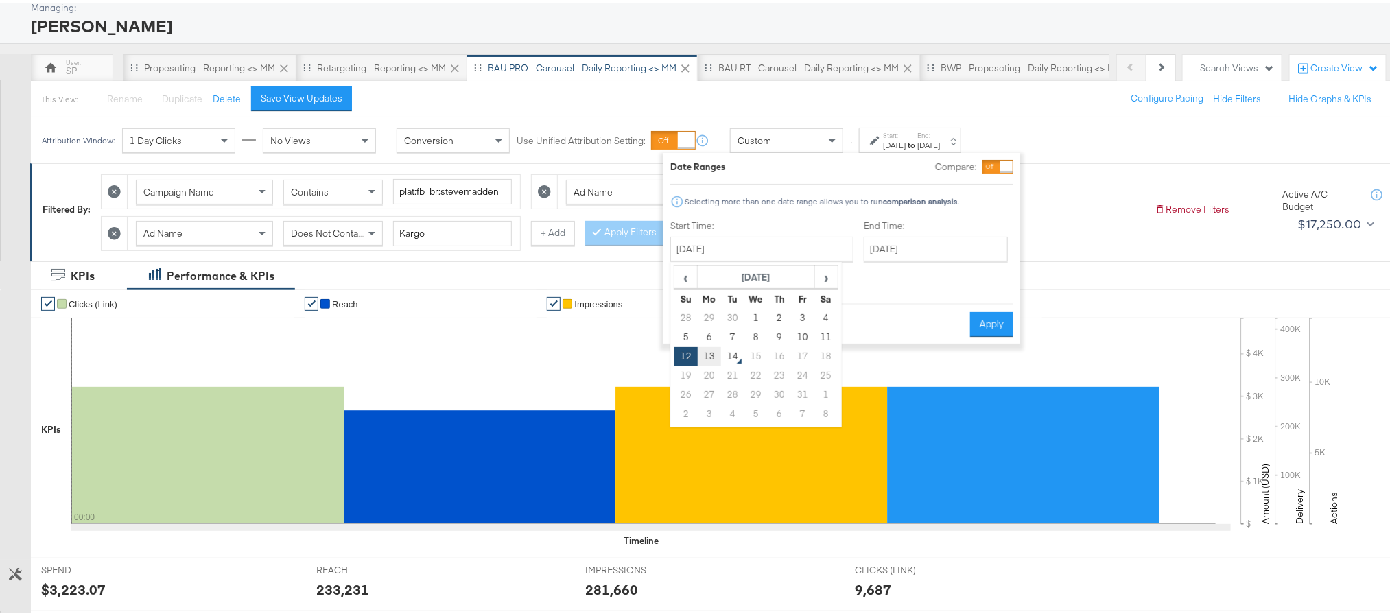
click at [712, 360] on td "13" at bounding box center [709, 353] width 23 height 19
type input "[DATE]"
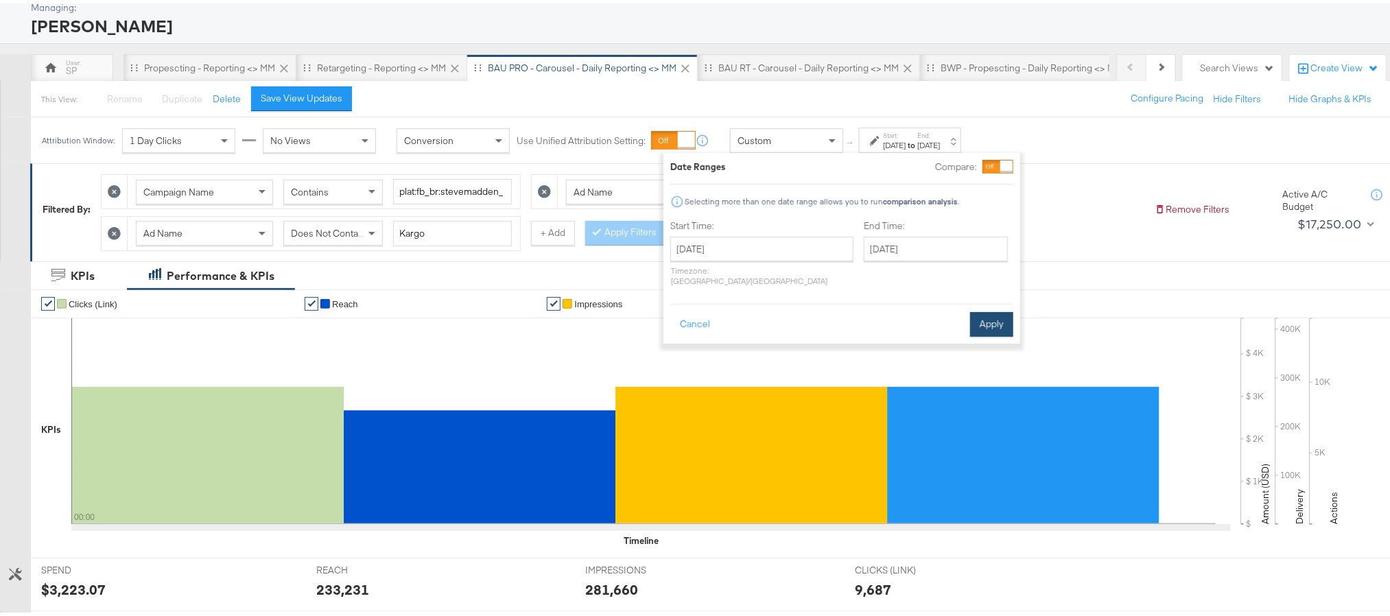
click at [978, 318] on button "Apply" at bounding box center [991, 321] width 43 height 25
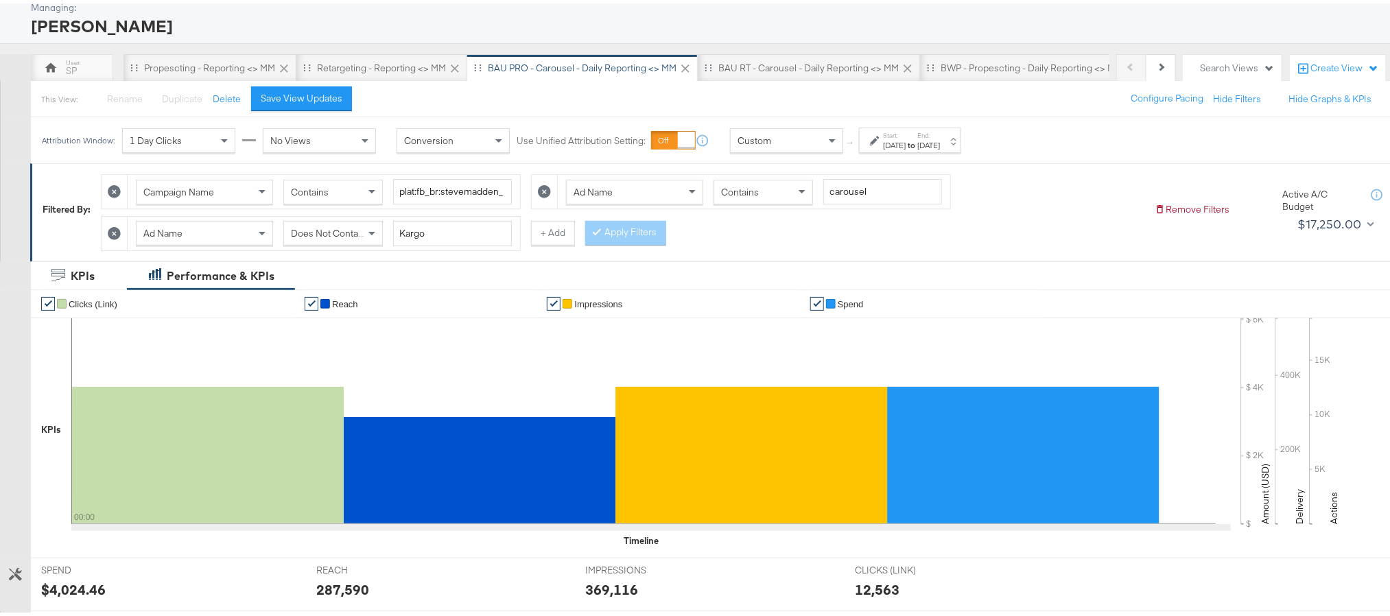
click at [71, 589] on div "$4,024.46" at bounding box center [73, 586] width 64 height 20
click at [346, 593] on div "287,590" at bounding box center [342, 586] width 53 height 20
click at [601, 596] on div "369,116" at bounding box center [611, 586] width 53 height 20
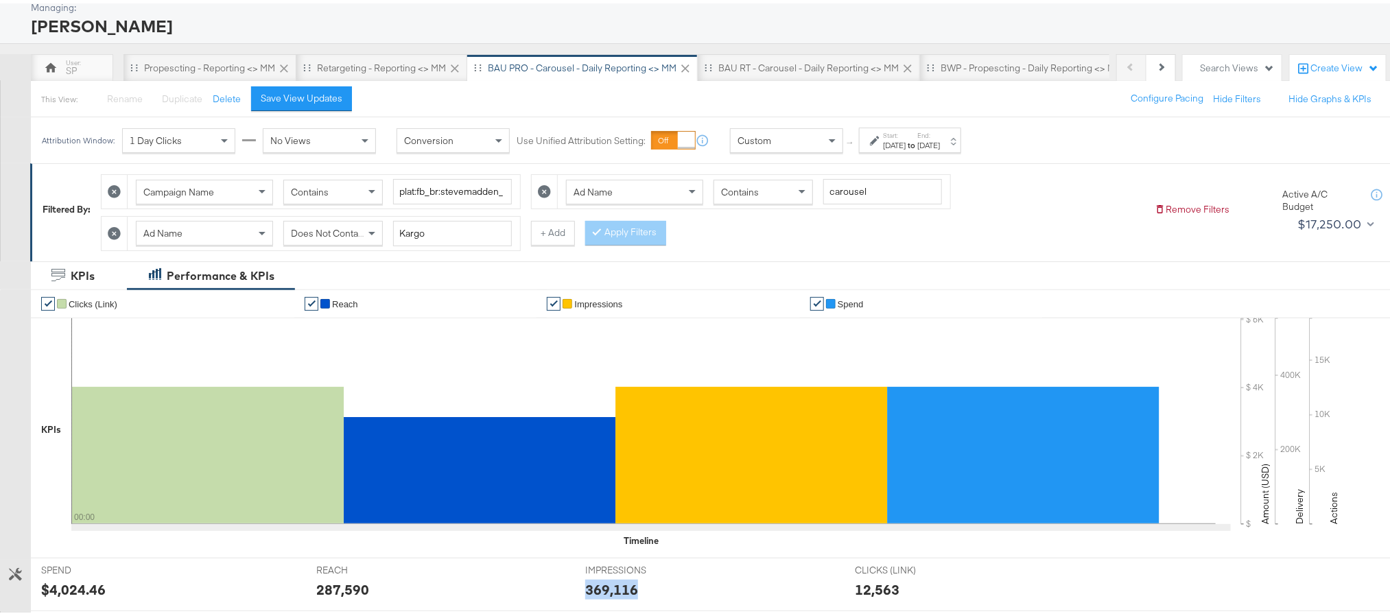
click at [601, 596] on div "369,116" at bounding box center [611, 586] width 53 height 20
click at [755, 70] on div "BAU RT - Carousel - Daily Reporting <> MM" at bounding box center [808, 64] width 180 height 13
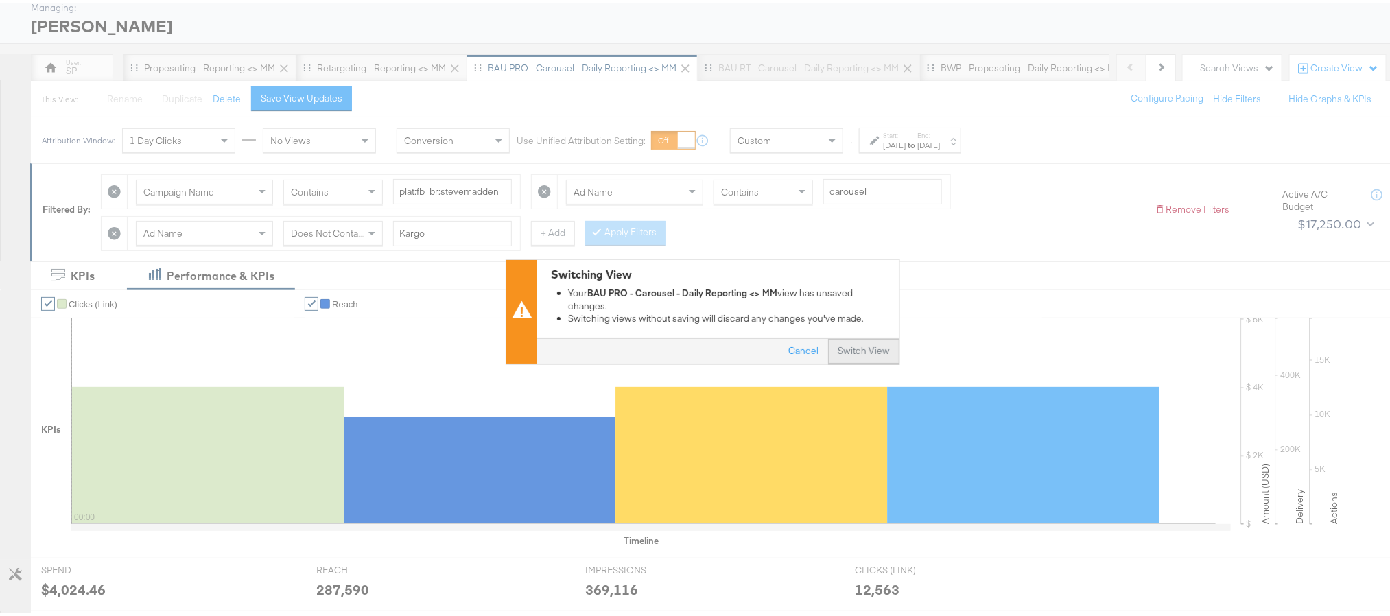
click at [844, 348] on button "Switch View" at bounding box center [863, 347] width 71 height 25
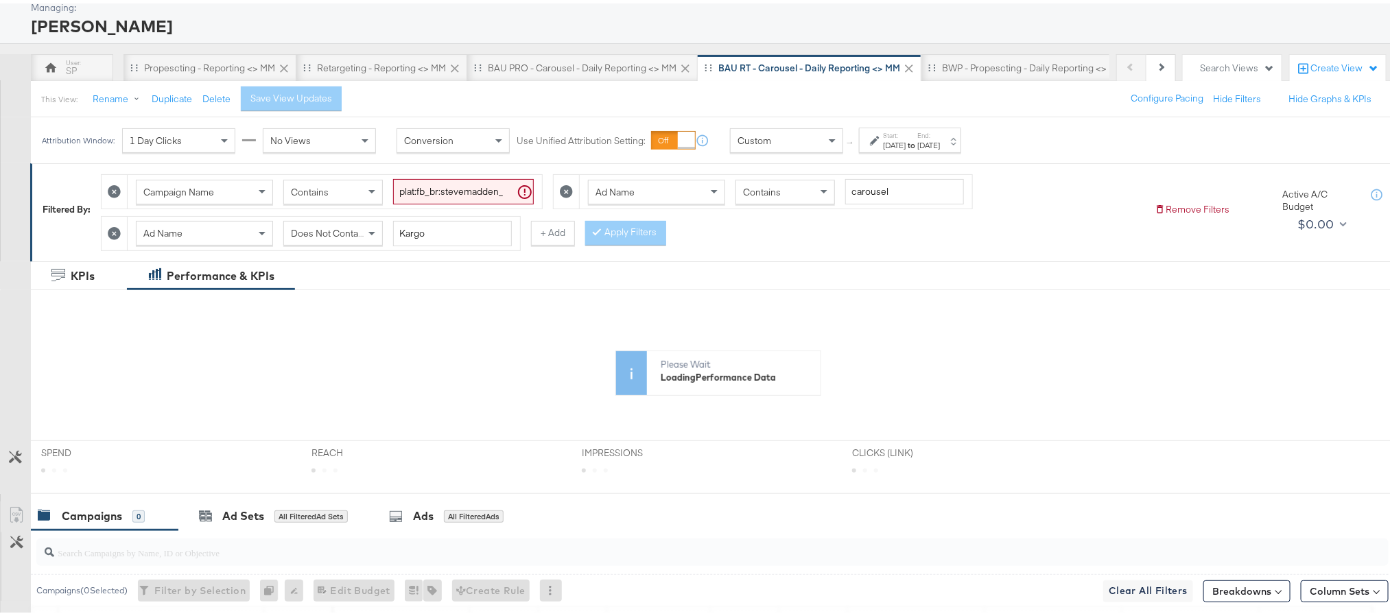
click at [904, 147] on div "[DATE]" at bounding box center [894, 142] width 23 height 11
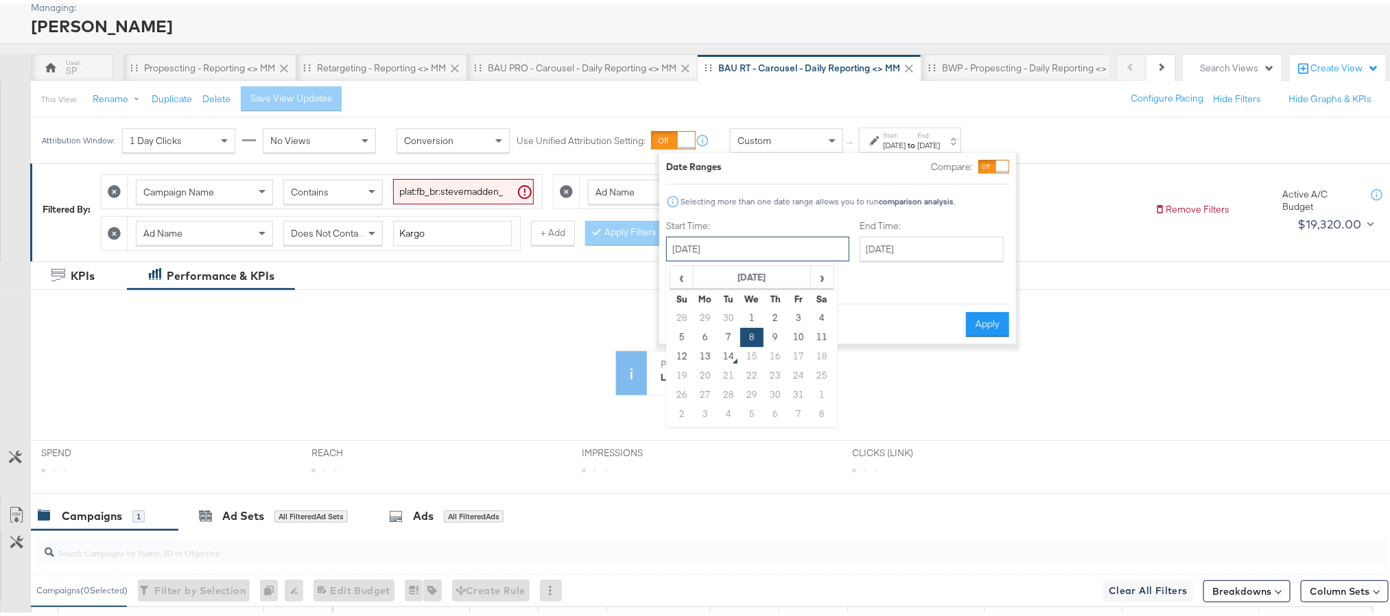
click at [758, 246] on input "[DATE]" at bounding box center [757, 245] width 183 height 25
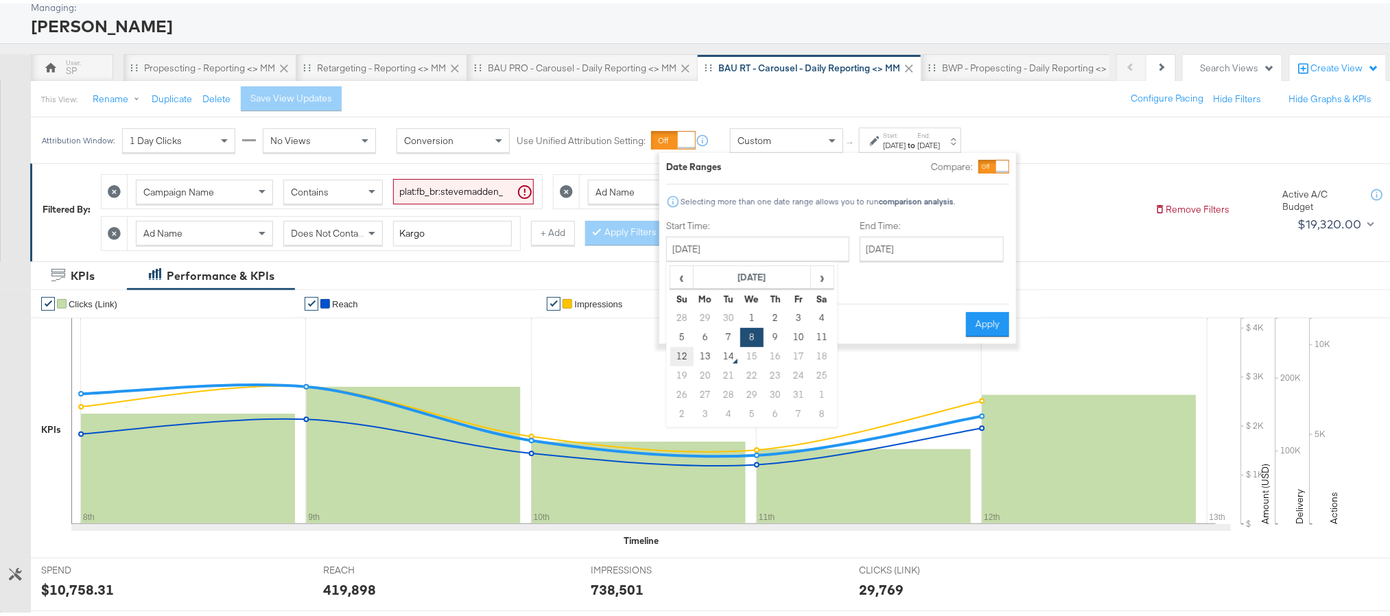
click at [687, 356] on td "12" at bounding box center [681, 353] width 23 height 19
type input "[DATE]"
click at [999, 311] on button "Apply" at bounding box center [991, 321] width 43 height 25
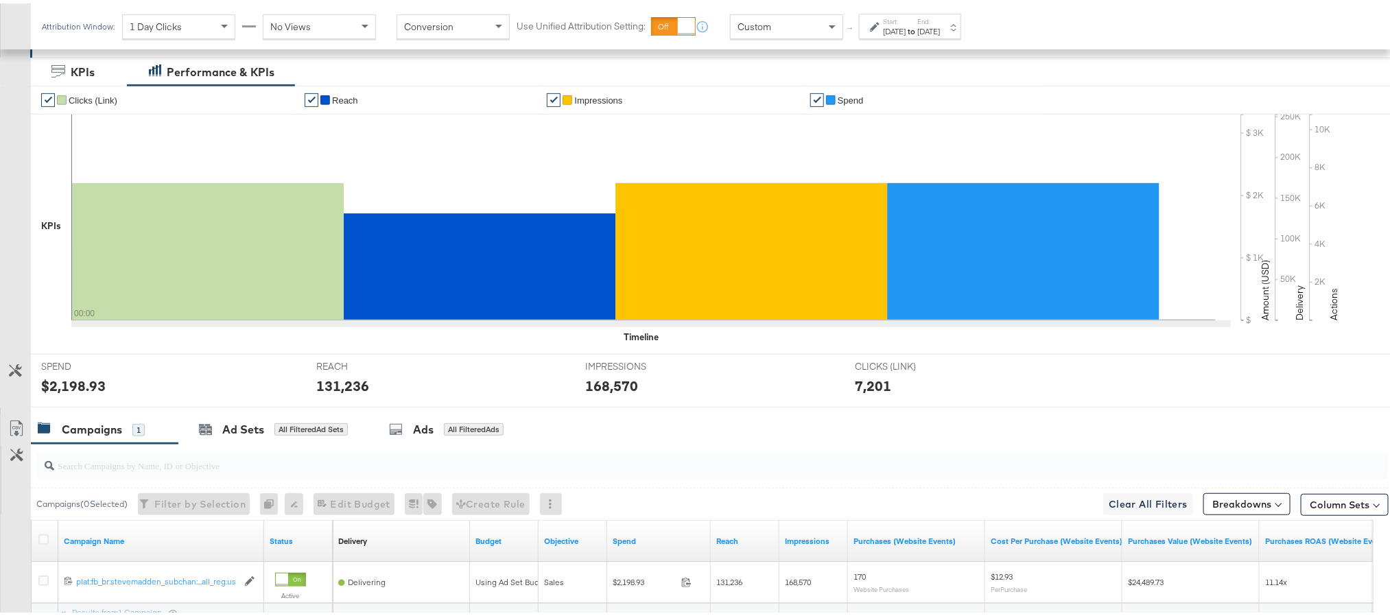
scroll to position [282, 0]
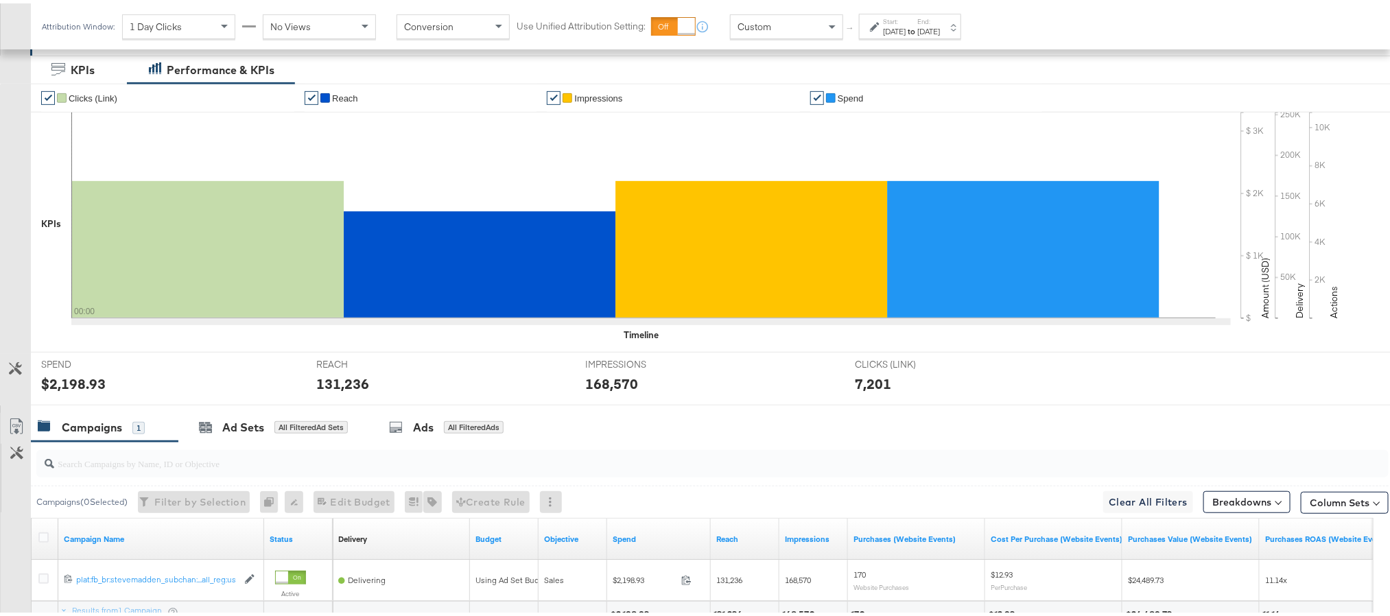
click at [82, 385] on div "$2,198.93" at bounding box center [73, 380] width 64 height 20
click at [333, 387] on div "131,236" at bounding box center [342, 380] width 53 height 20
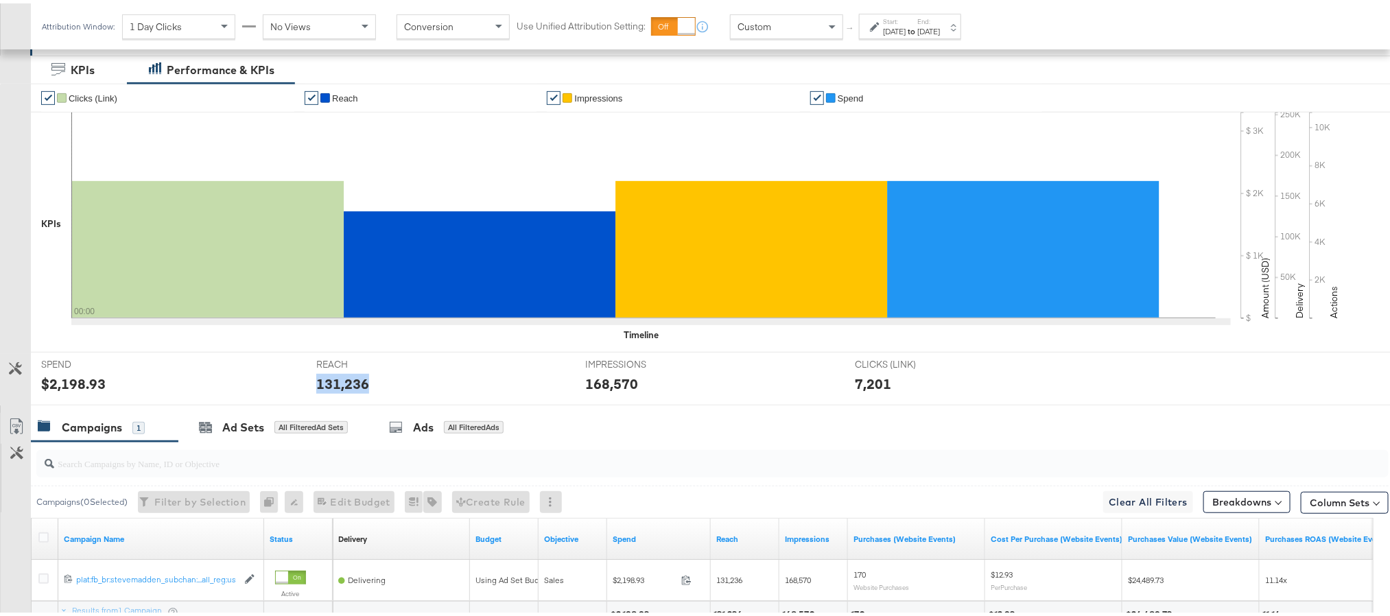
click at [333, 387] on div "131,236" at bounding box center [342, 380] width 53 height 20
click at [617, 379] on div "168,570" at bounding box center [611, 380] width 53 height 20
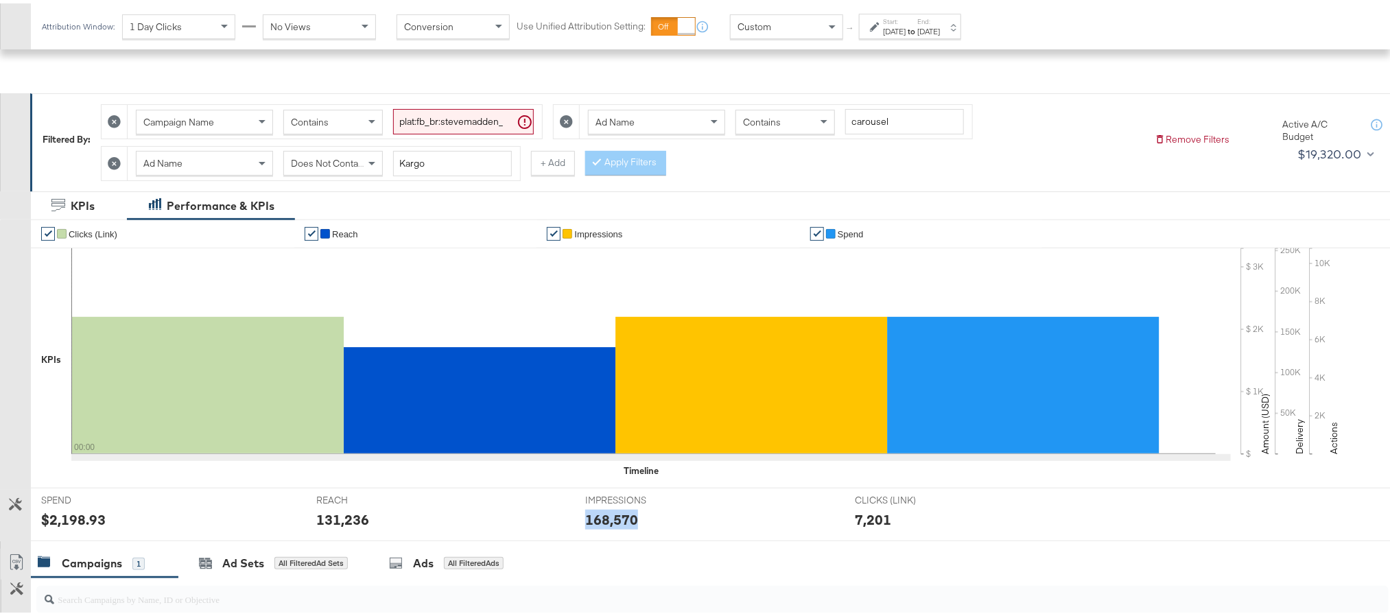
scroll to position [76, 0]
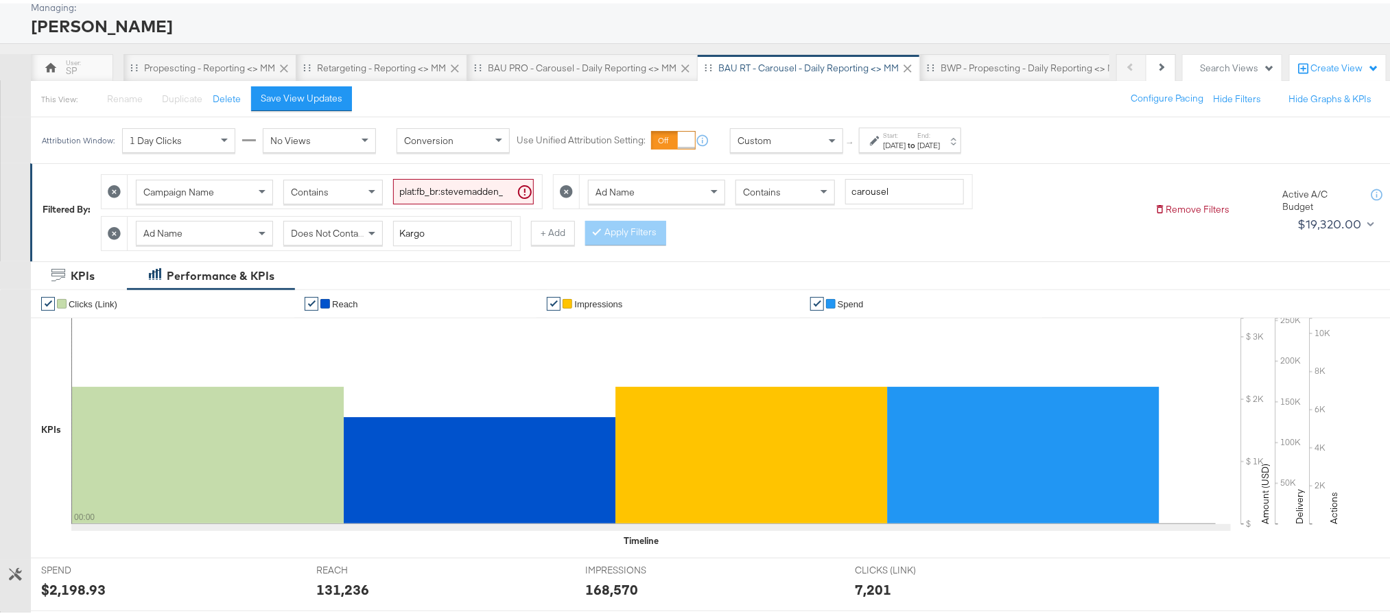
click at [906, 130] on label "Start:" at bounding box center [894, 132] width 23 height 9
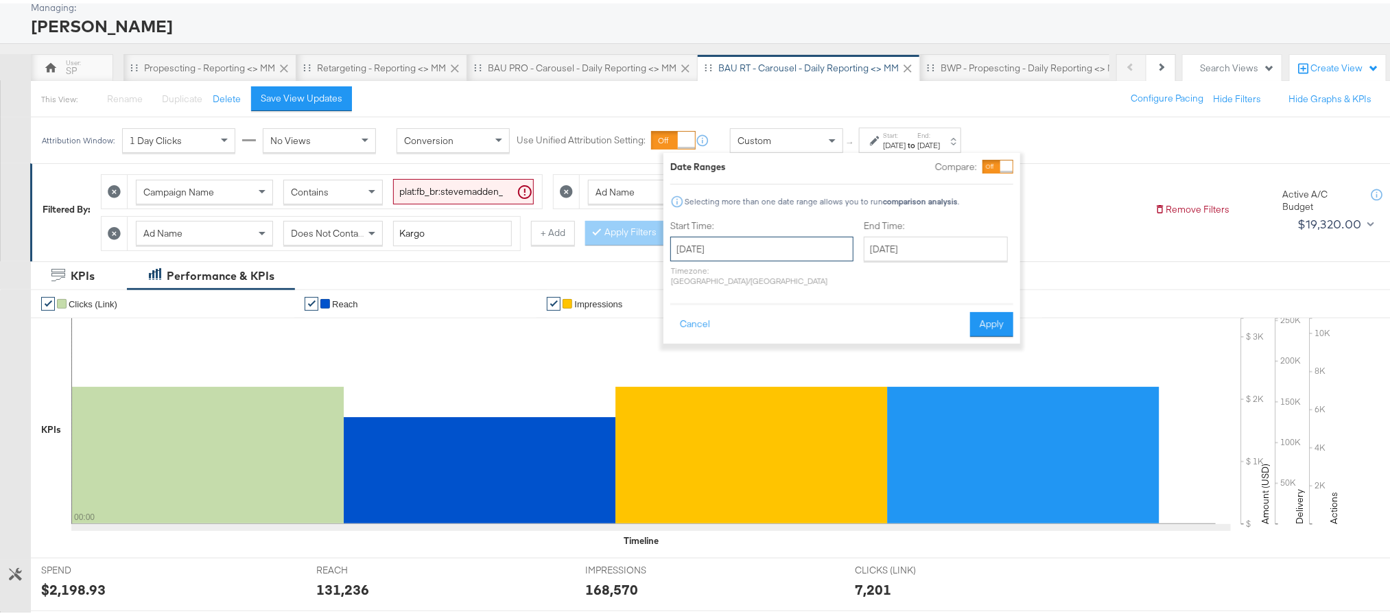
click at [768, 239] on input "[DATE]" at bounding box center [761, 245] width 183 height 25
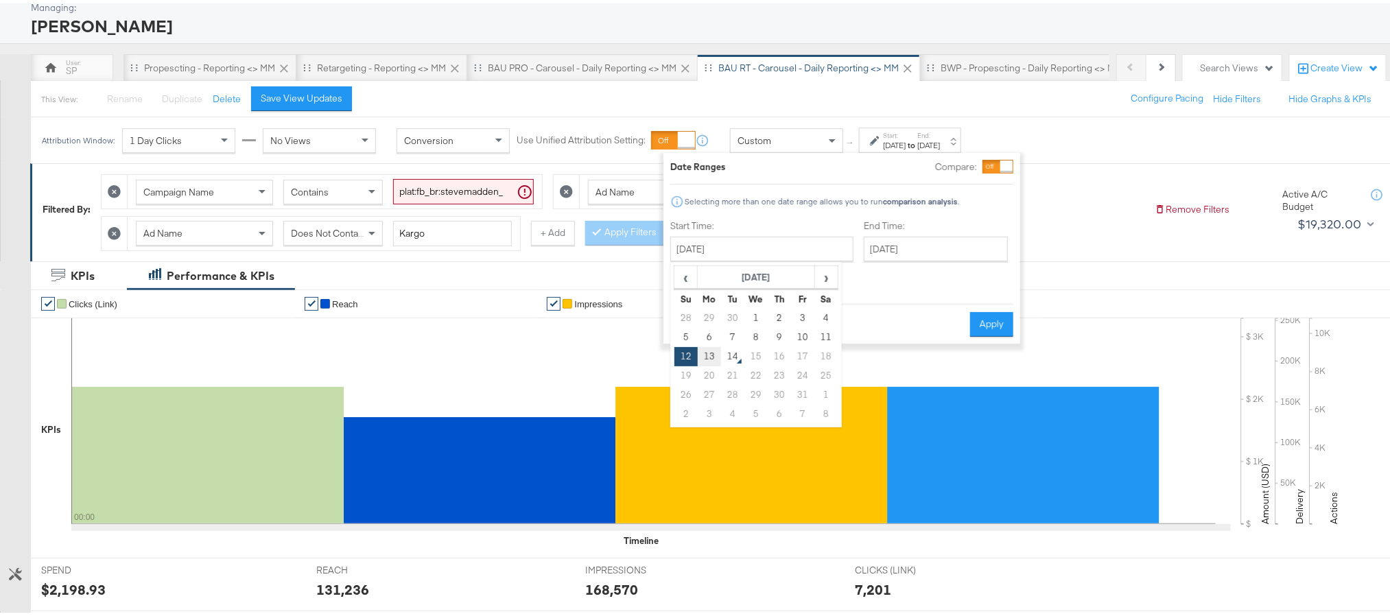
click at [711, 356] on td "13" at bounding box center [709, 353] width 23 height 19
type input "[DATE]"
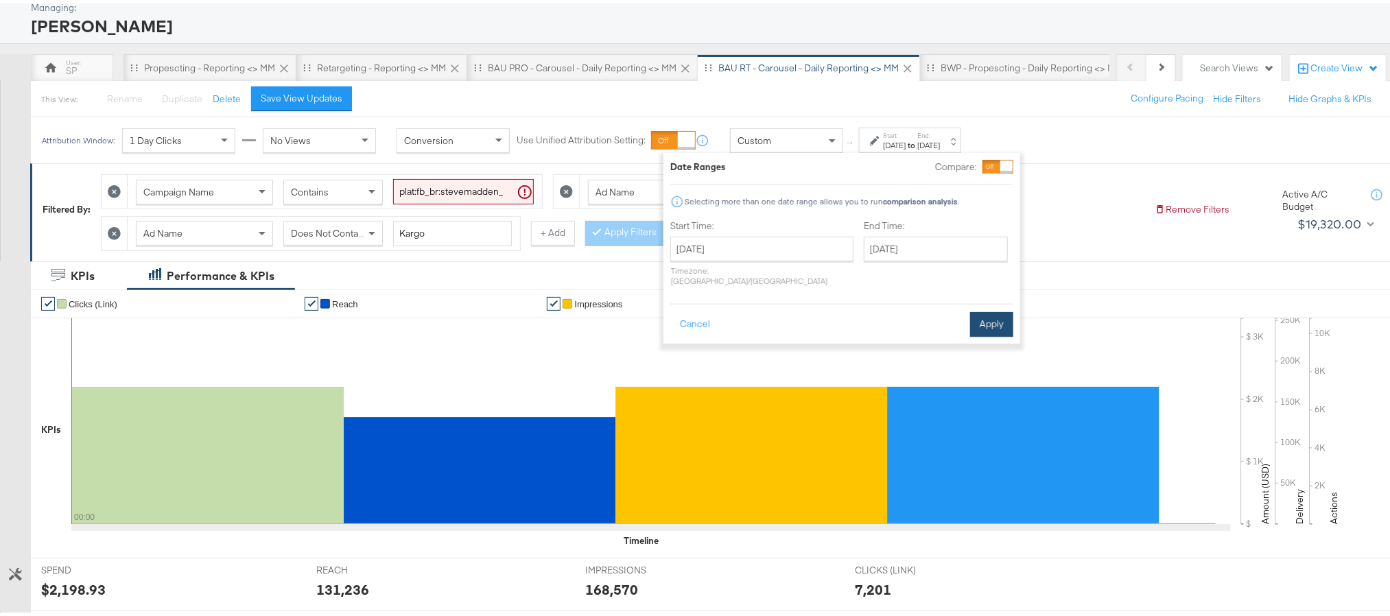
click at [1007, 314] on button "Apply" at bounding box center [991, 321] width 43 height 25
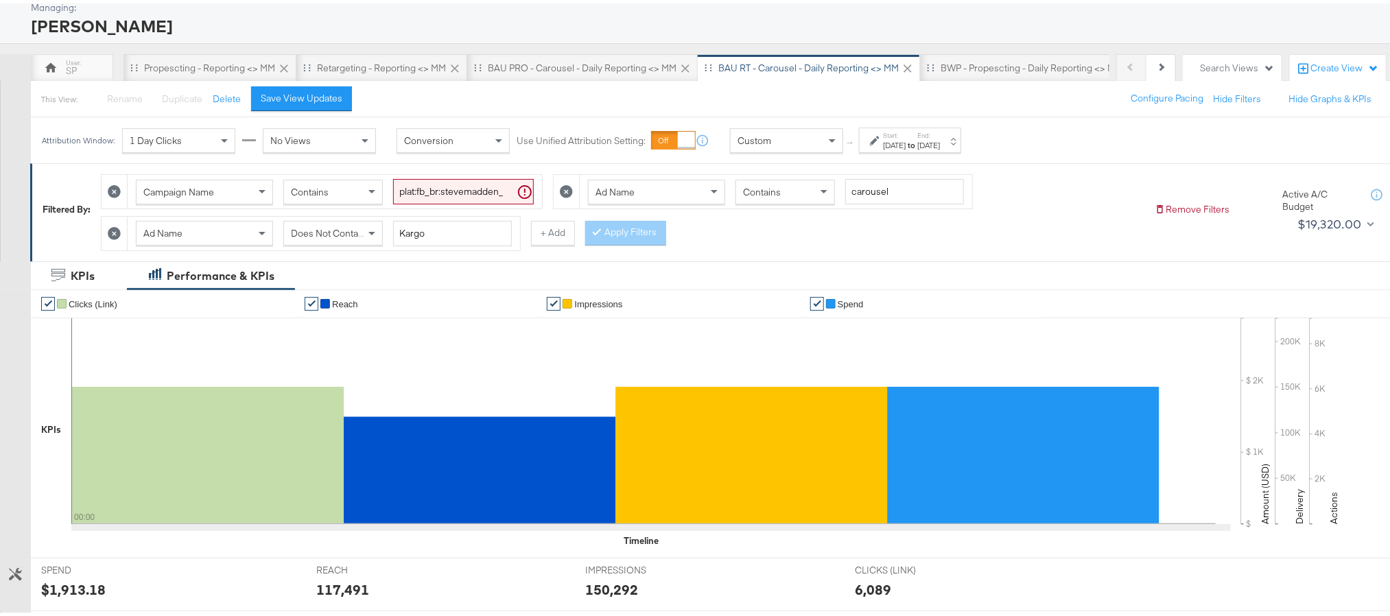
click at [75, 585] on div "$1,913.18" at bounding box center [73, 586] width 64 height 20
click at [334, 587] on div "117,491" at bounding box center [342, 586] width 53 height 20
click at [595, 589] on div "150,292" at bounding box center [611, 586] width 53 height 20
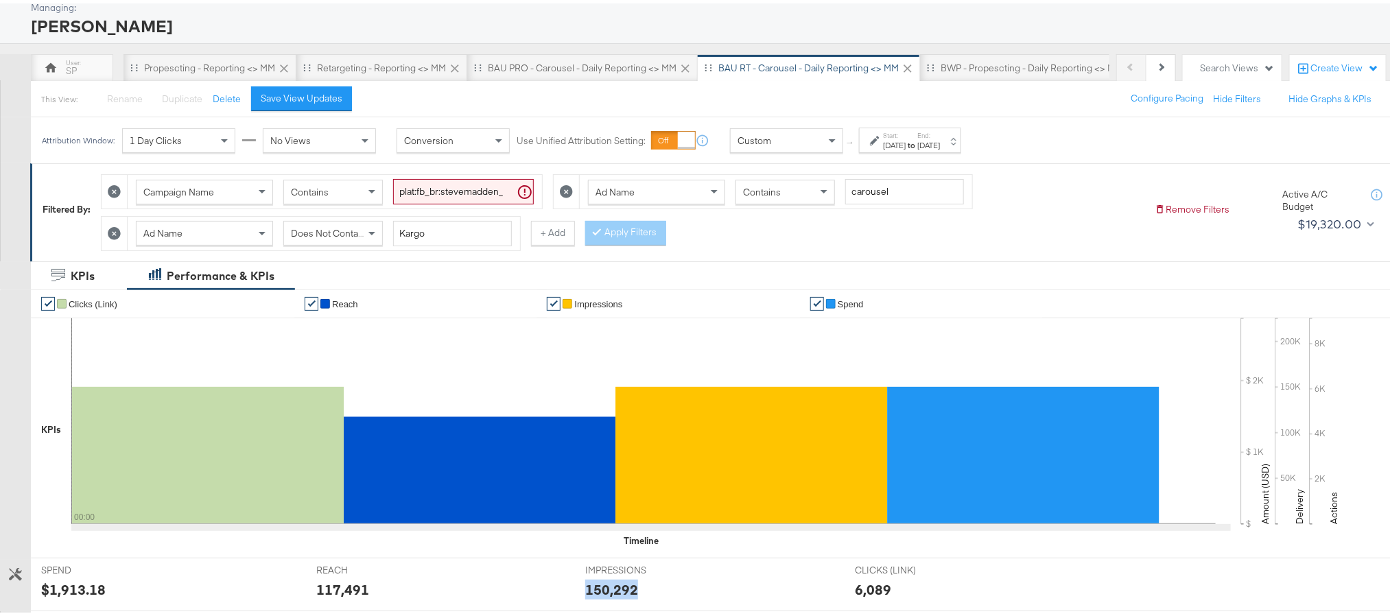
click at [595, 589] on div "150,292" at bounding box center [611, 586] width 53 height 20
click at [987, 64] on div "BWP - Propescting - Daily Reporting <> MM" at bounding box center [1032, 64] width 182 height 13
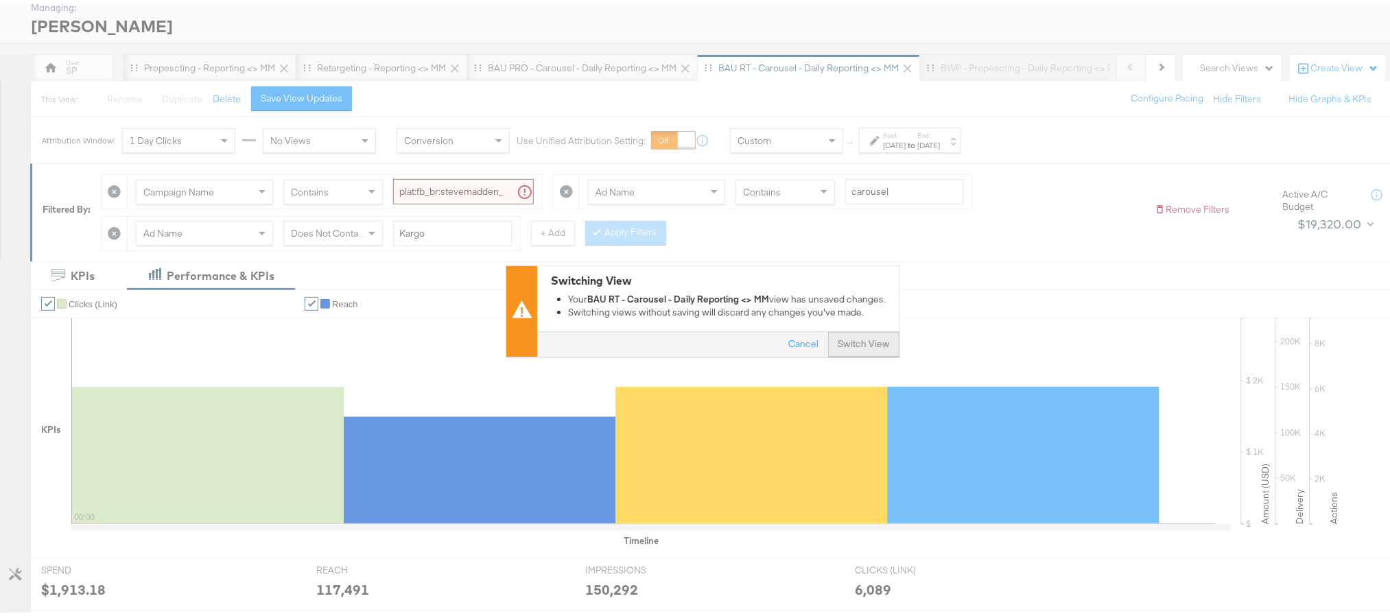
click at [847, 349] on button "Switch View" at bounding box center [863, 341] width 71 height 25
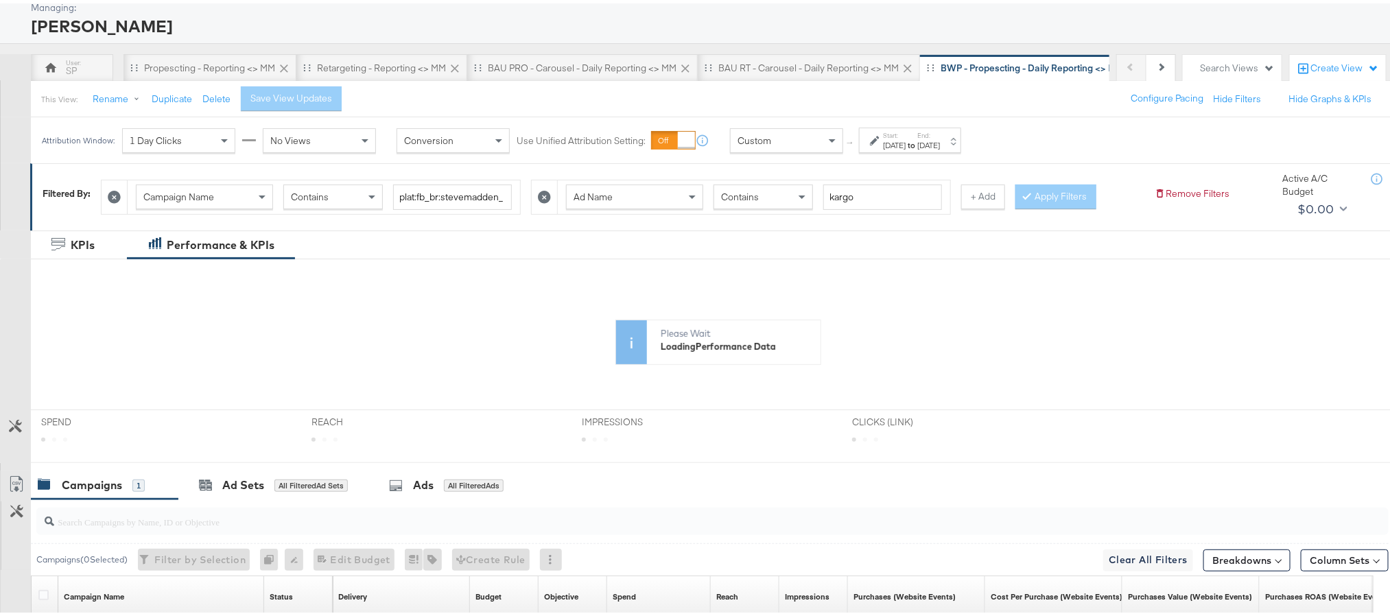
click at [906, 148] on div "[DATE]" at bounding box center [894, 142] width 23 height 11
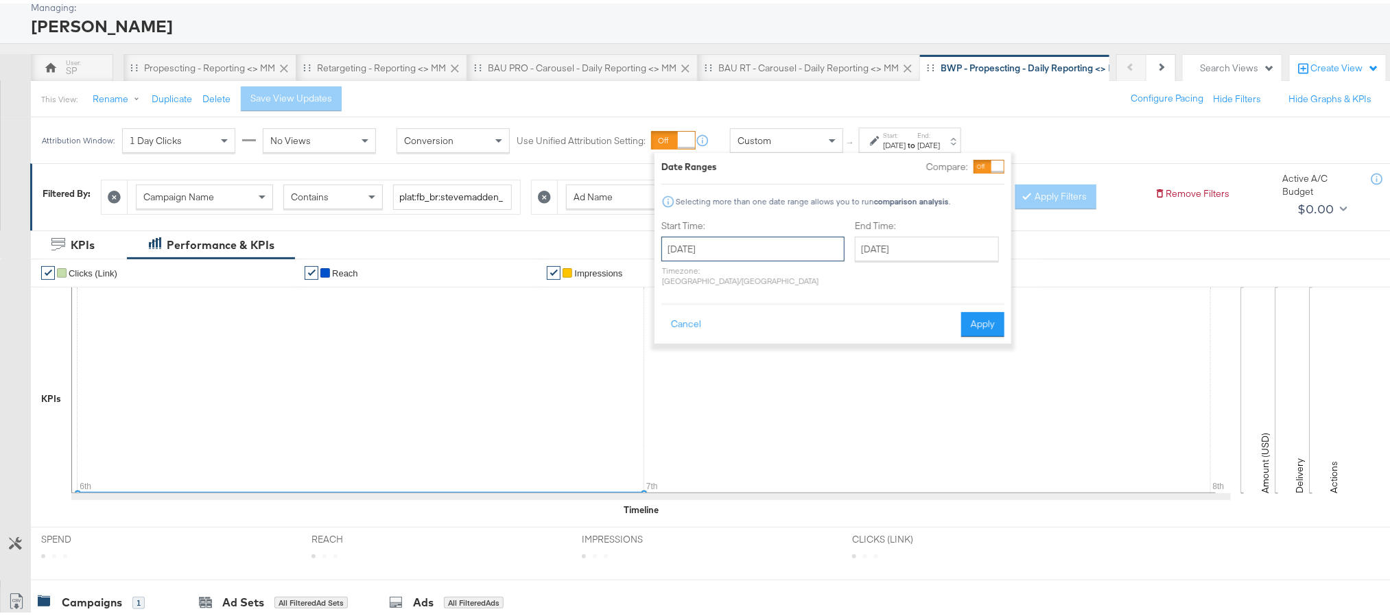
click at [768, 244] on input "[DATE]" at bounding box center [752, 245] width 183 height 25
click at [677, 354] on td "12" at bounding box center [677, 353] width 23 height 19
type input "[DATE]"
click at [864, 246] on input "[DATE]" at bounding box center [936, 245] width 144 height 25
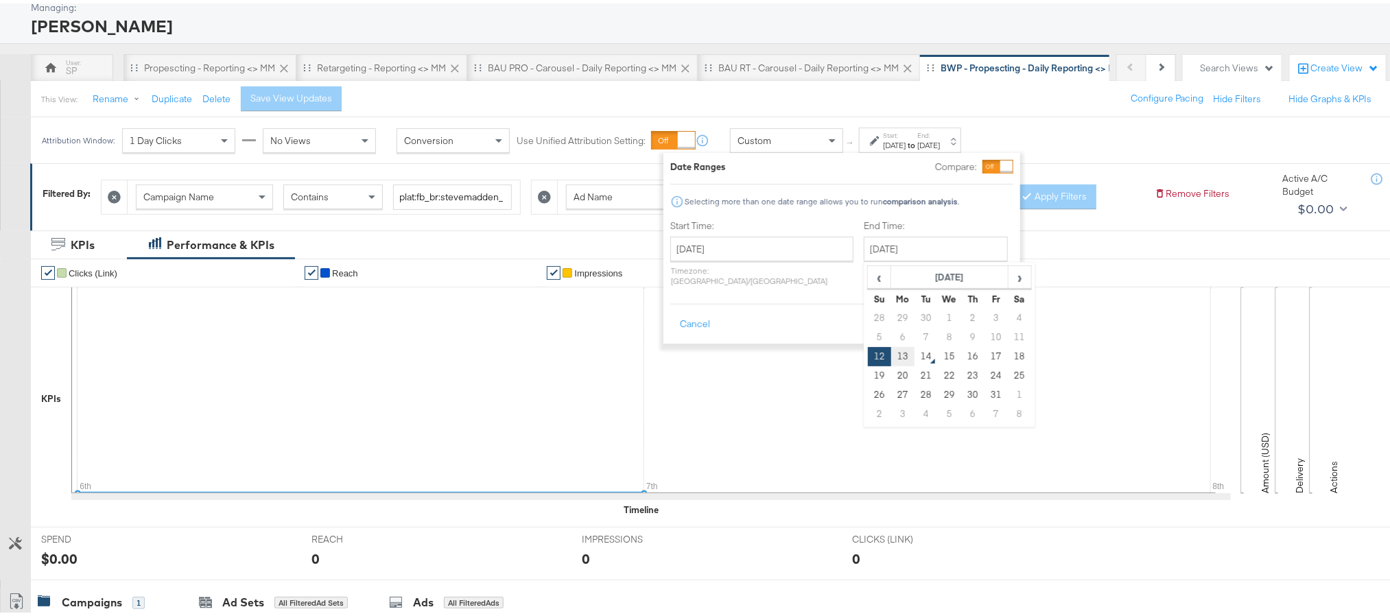
click at [891, 354] on td "13" at bounding box center [902, 353] width 23 height 19
type input "[DATE]"
click at [976, 311] on button "Apply" at bounding box center [991, 321] width 43 height 25
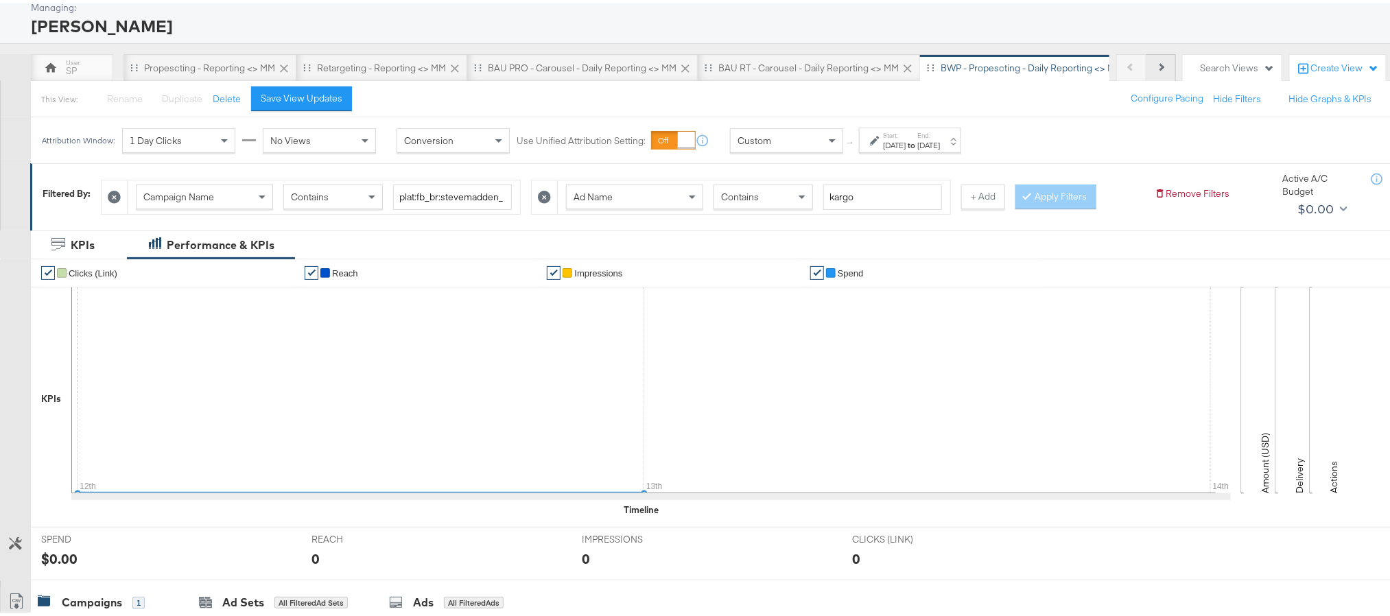
click at [1146, 56] on button "Next" at bounding box center [1161, 64] width 30 height 27
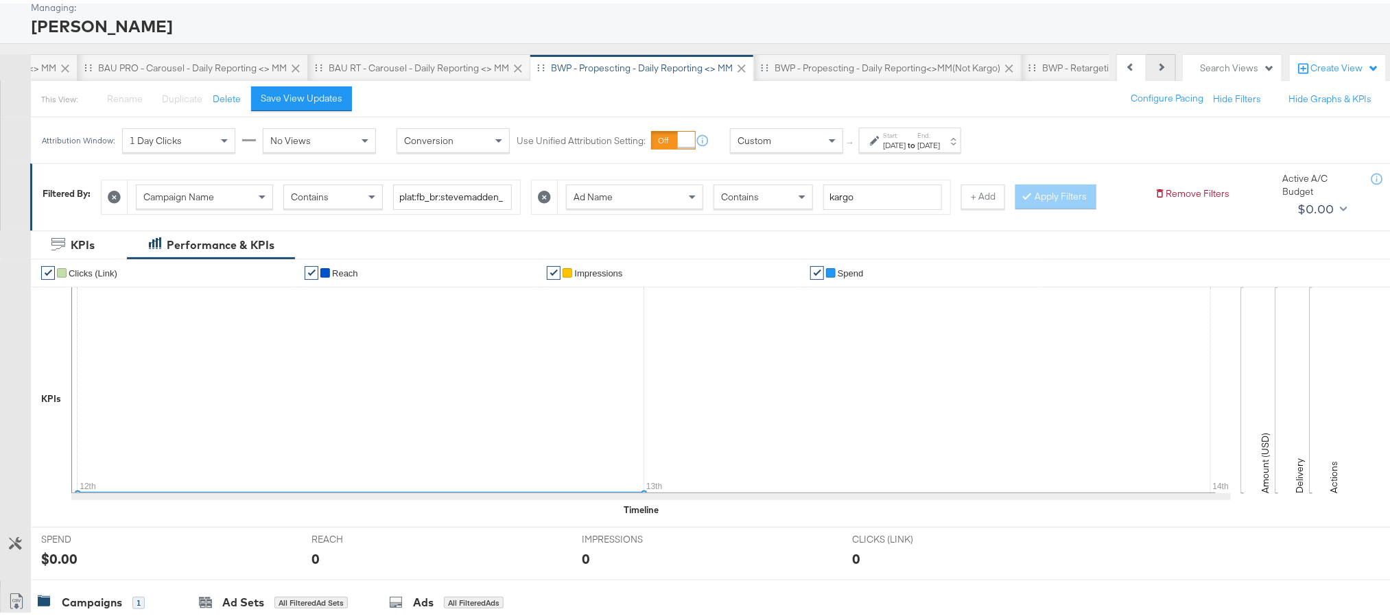
scroll to position [0, 400]
click at [1058, 66] on div "BWP - Retargeting - Daily Reporting <> MM" at bounding box center [1122, 64] width 180 height 13
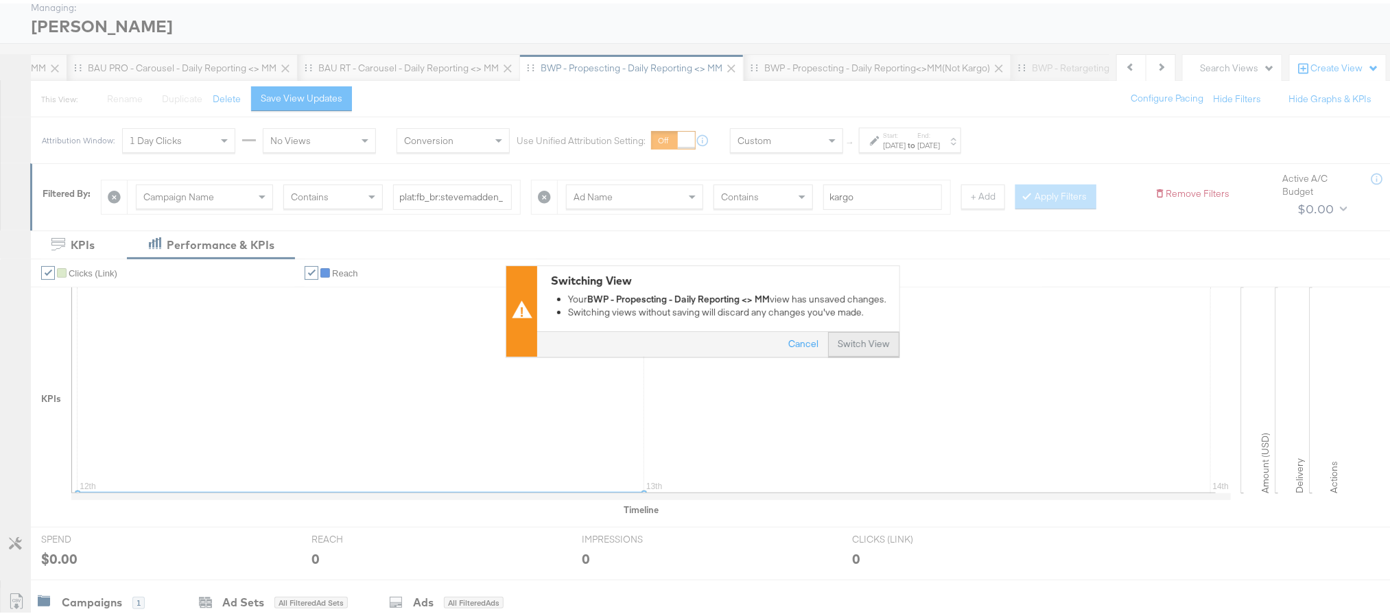
click at [863, 338] on button "Switch View" at bounding box center [863, 341] width 71 height 25
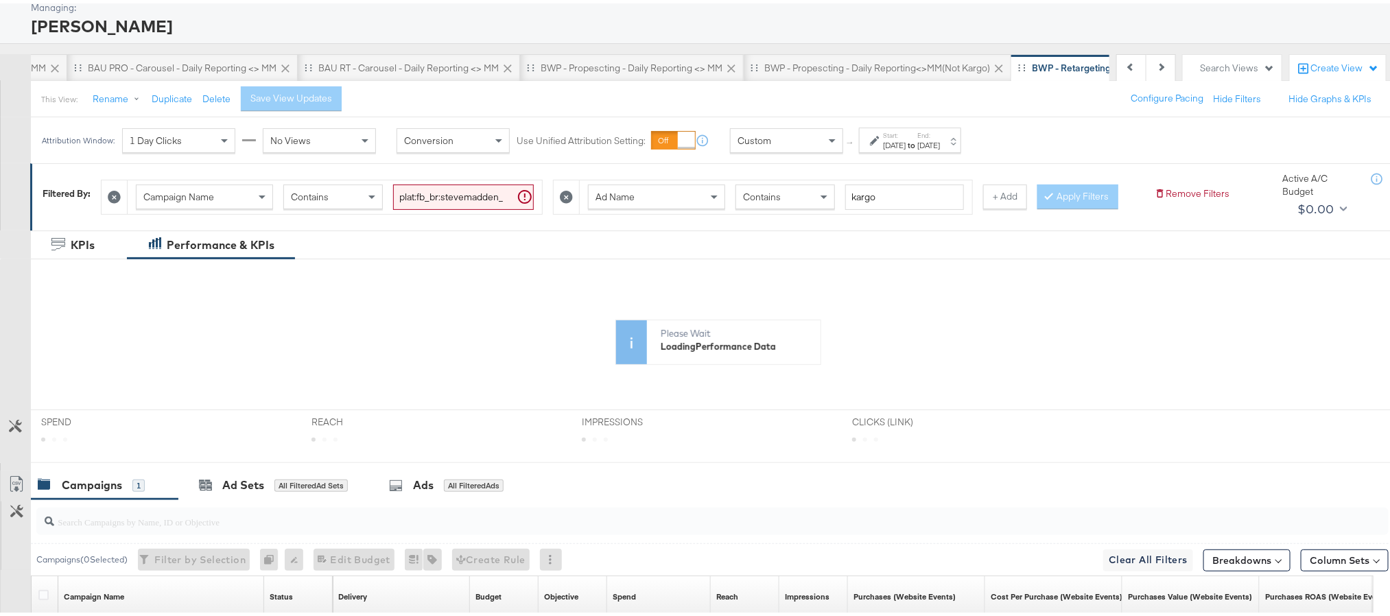
click at [931, 134] on div "Start: [DATE] to End: [DATE]" at bounding box center [911, 138] width 57 height 20
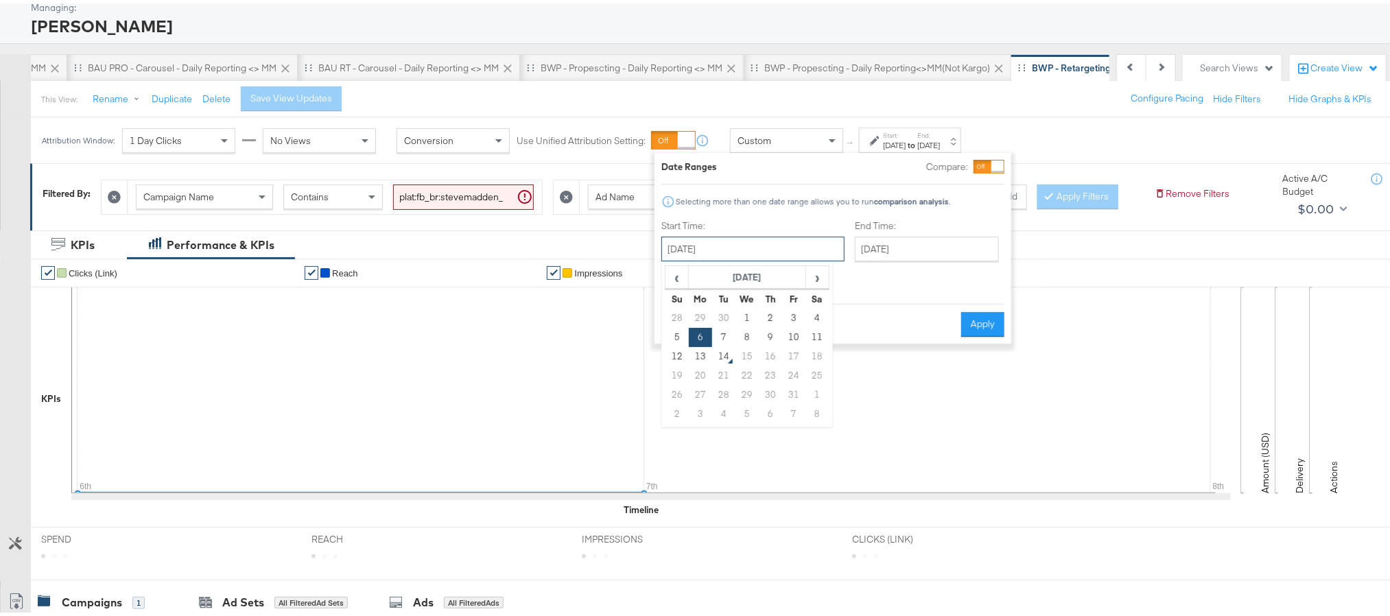
click at [776, 254] on input "[DATE]" at bounding box center [752, 245] width 183 height 25
click at [672, 360] on td "12" at bounding box center [677, 353] width 23 height 19
type input "[DATE]"
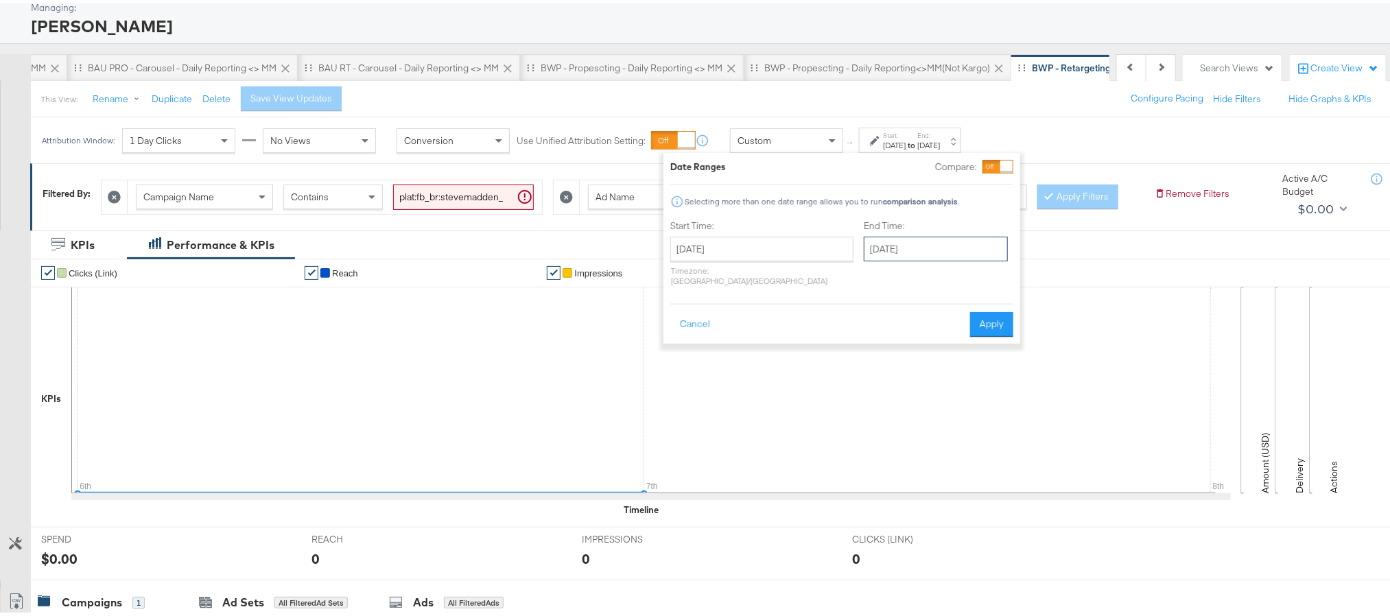
click at [875, 247] on input "[DATE]" at bounding box center [936, 245] width 144 height 25
click at [891, 356] on td "13" at bounding box center [902, 353] width 23 height 19
type input "[DATE]"
click at [998, 311] on button "Apply" at bounding box center [991, 321] width 43 height 25
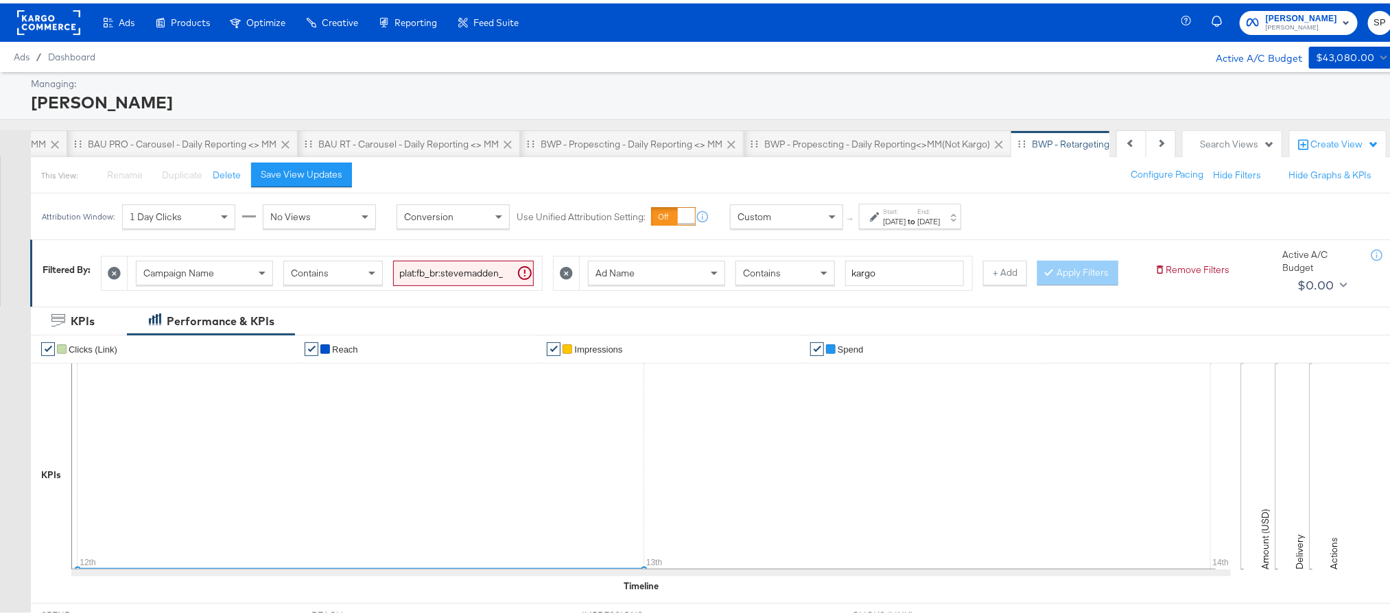
click at [46, 7] on icon at bounding box center [48, 19] width 63 height 25
